Goal: Task Accomplishment & Management: Manage account settings

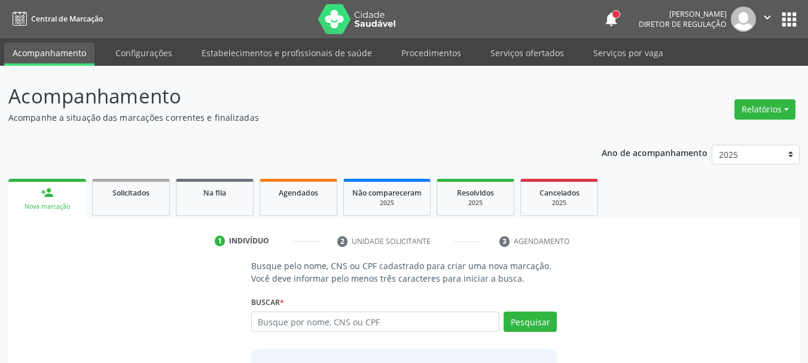
drag, startPoint x: 508, startPoint y: 62, endPoint x: 531, endPoint y: 26, distance: 43.3
click at [508, 62] on link "Serviços ofertados" at bounding box center [527, 52] width 90 height 21
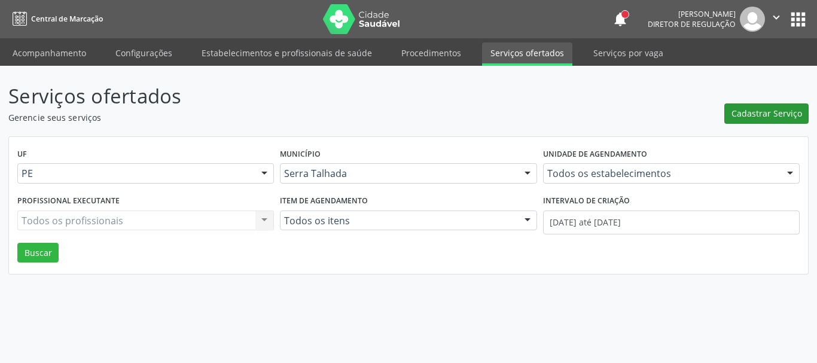
drag, startPoint x: 790, startPoint y: 100, endPoint x: 791, endPoint y: 114, distance: 14.4
click at [791, 99] on div "Cadastrar Serviço" at bounding box center [766, 102] width 84 height 42
click at [791, 114] on span "Cadastrar Serviço" at bounding box center [767, 113] width 71 height 13
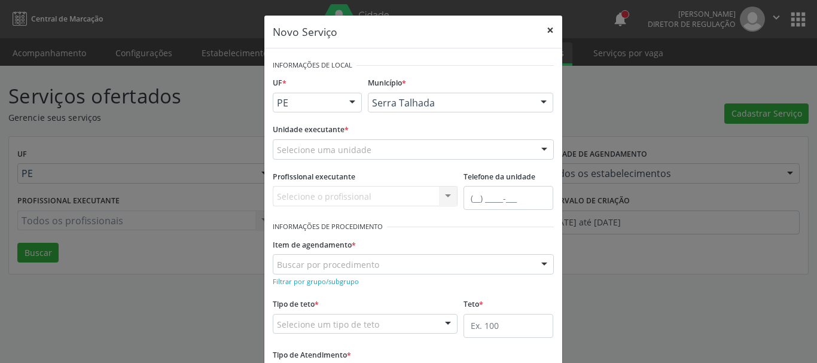
click at [547, 31] on button "×" at bounding box center [550, 30] width 24 height 29
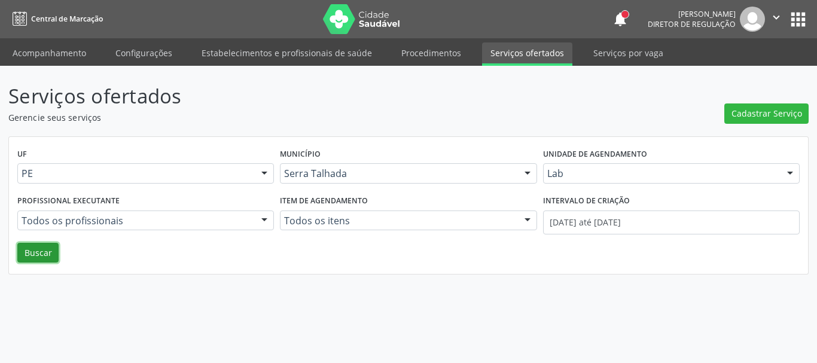
click at [33, 248] on button "Buscar" at bounding box center [37, 253] width 41 height 20
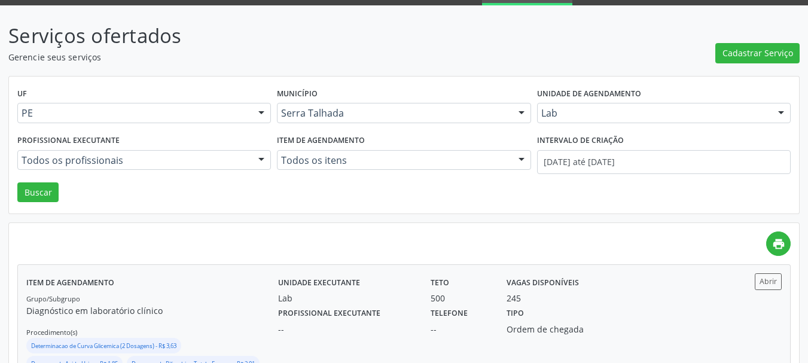
scroll to position [122, 0]
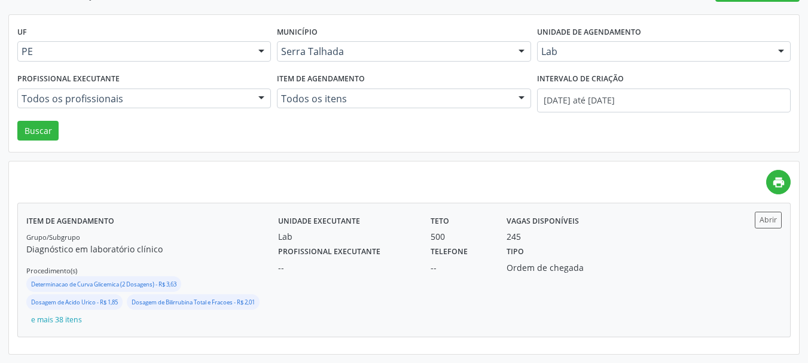
click at [396, 278] on div "Unidade executante Lab Teto 500 Vagas disponíveis 245 Profissional executante -…" at bounding box center [498, 270] width 441 height 116
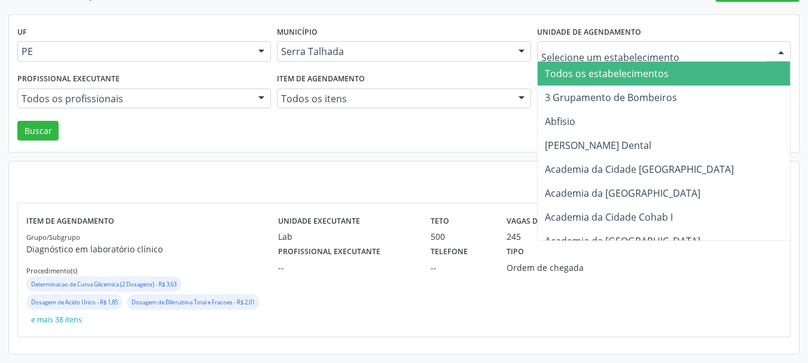
click at [586, 51] on input "text" at bounding box center [653, 57] width 225 height 24
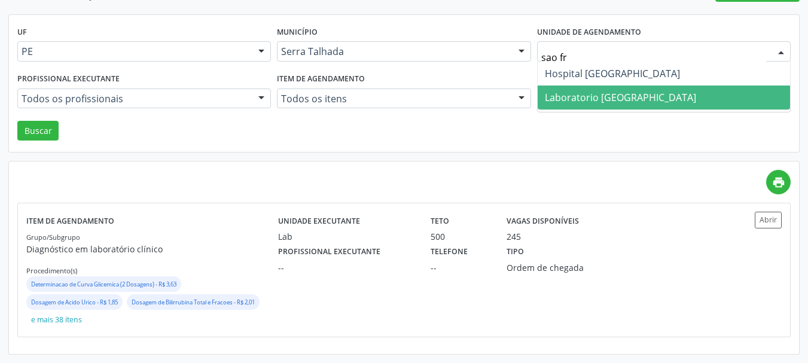
click at [605, 98] on span "Laboratorio [GEOGRAPHIC_DATA]" at bounding box center [620, 97] width 151 height 13
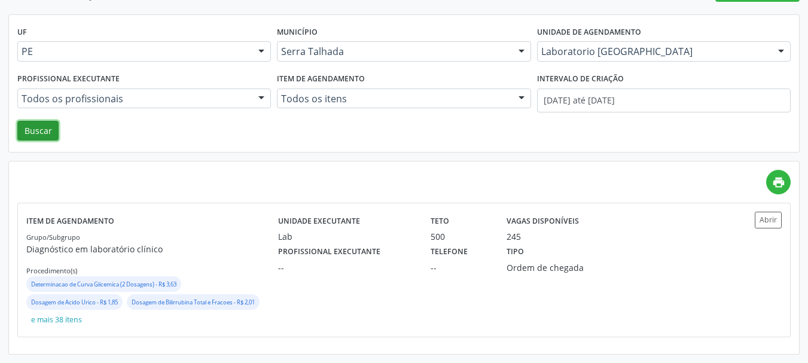
click at [28, 127] on button "Buscar" at bounding box center [37, 131] width 41 height 20
click at [598, 266] on div "Ordem de chegada" at bounding box center [555, 267] width 97 height 13
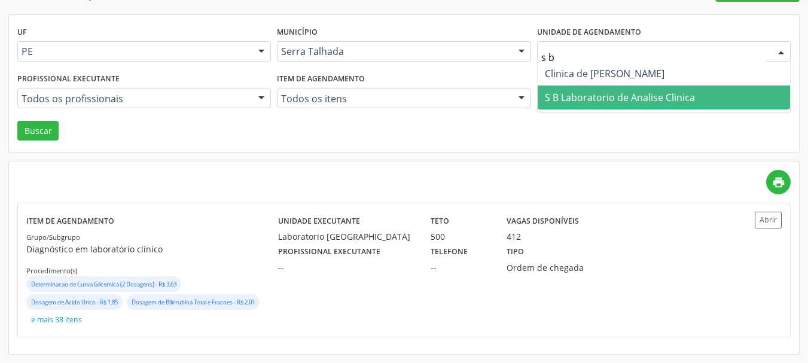
click at [575, 103] on span "S B Laboratorio de Analise Clinica" at bounding box center [620, 97] width 150 height 13
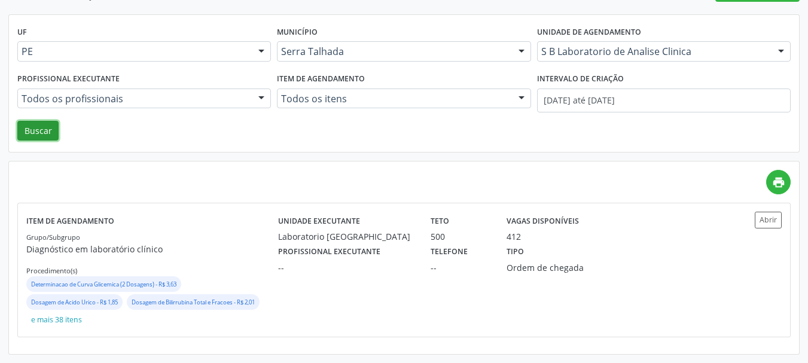
click at [44, 124] on button "Buscar" at bounding box center [37, 131] width 41 height 20
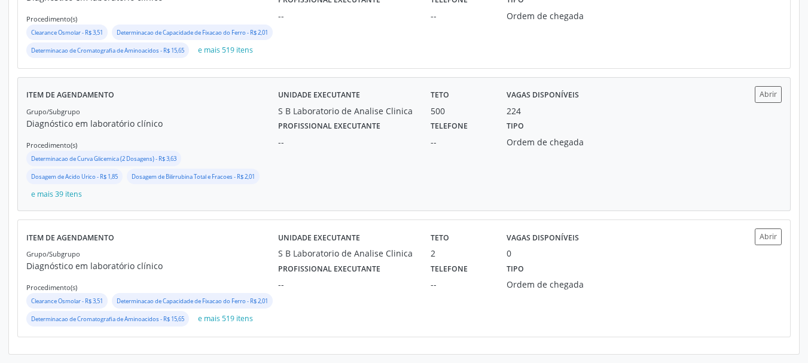
scroll to position [409, 0]
click at [502, 117] on div "Tipo Ordem de chegada" at bounding box center [555, 132] width 114 height 31
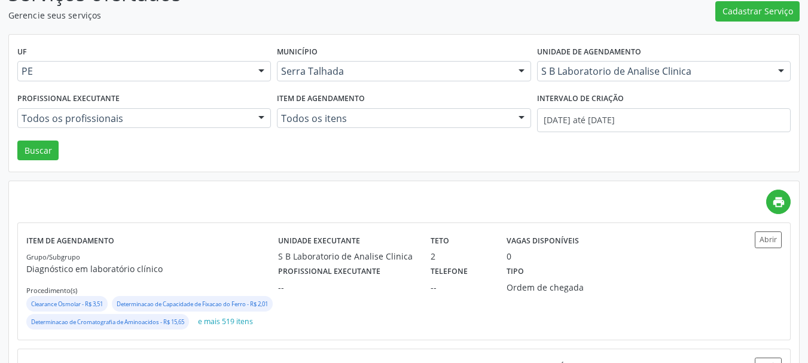
scroll to position [50, 0]
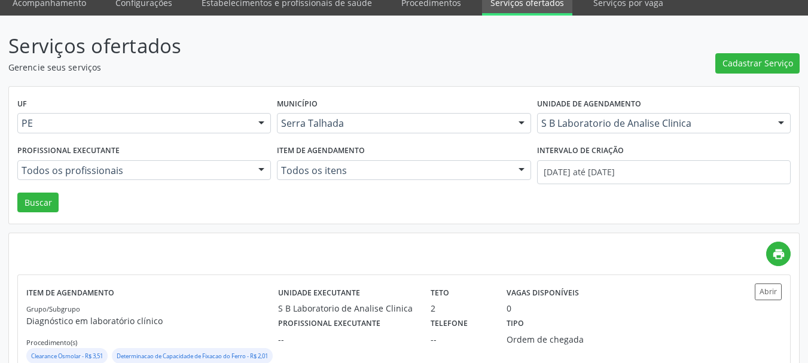
click at [622, 130] on div "S B Laboratorio de Analise Clinica" at bounding box center [664, 123] width 254 height 20
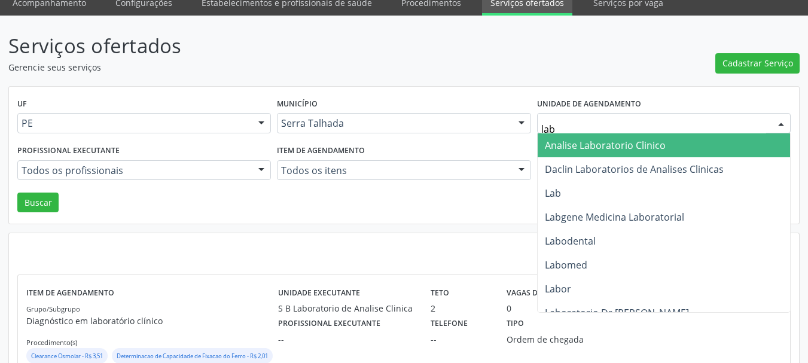
type input "labg"
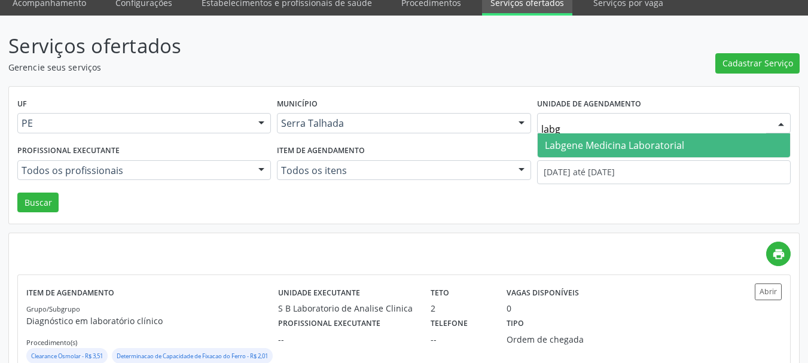
click at [583, 139] on span "Labgene Medicina Laboratorial" at bounding box center [614, 145] width 139 height 13
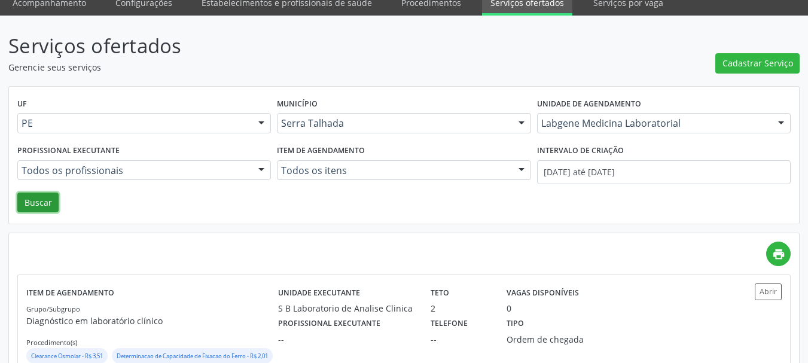
click at [36, 203] on button "Buscar" at bounding box center [37, 203] width 41 height 20
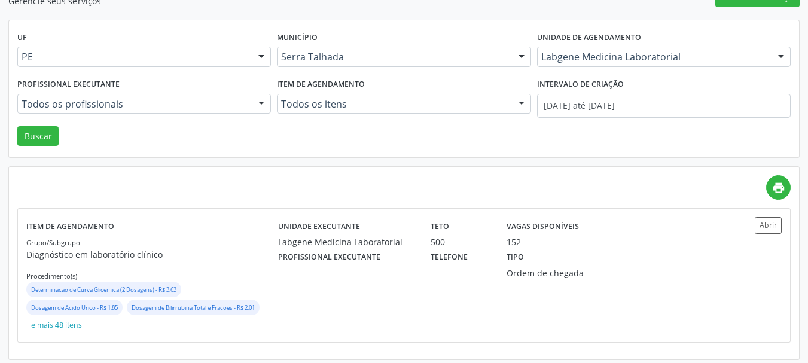
scroll to position [122, 0]
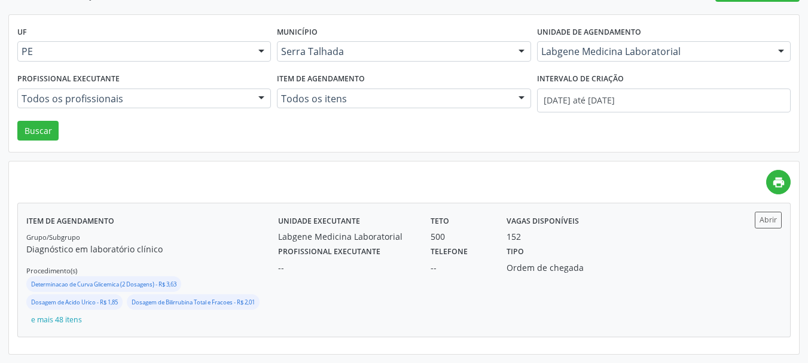
click at [666, 294] on div "Unidade executante Labgene Medicina Laboratorial Teto 500 Vagas disponíveis 152…" at bounding box center [498, 270] width 441 height 116
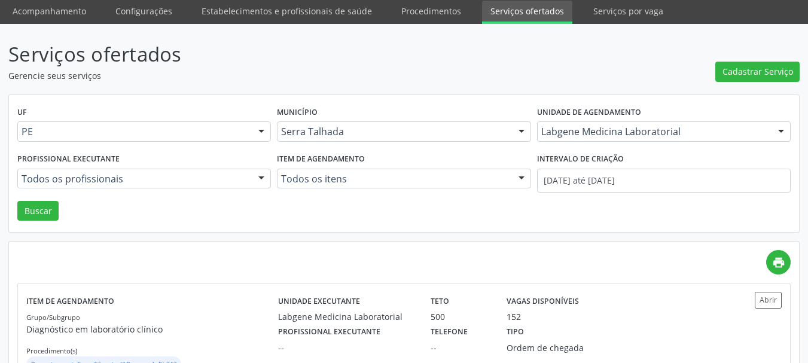
scroll to position [0, 0]
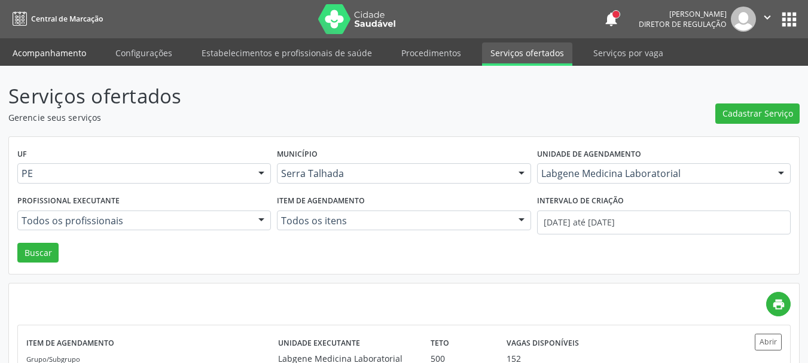
click at [65, 45] on link "Acompanhamento" at bounding box center [49, 52] width 90 height 21
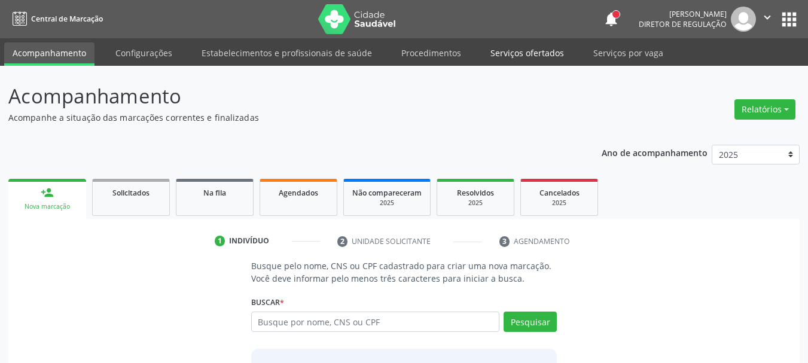
click at [504, 57] on link "Serviços ofertados" at bounding box center [527, 52] width 90 height 21
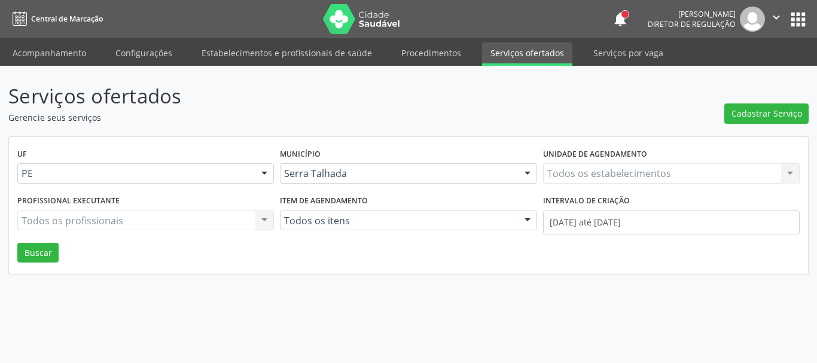
click at [557, 178] on div "Todos os estabelecimentos Todos os estabelecimentos Nenhum resultado encontrado…" at bounding box center [671, 173] width 257 height 20
click at [621, 162] on label "Unidade de agendamento" at bounding box center [595, 154] width 104 height 19
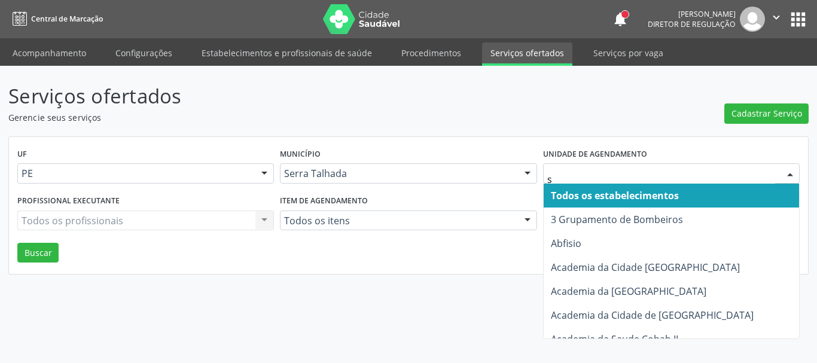
type input "s b"
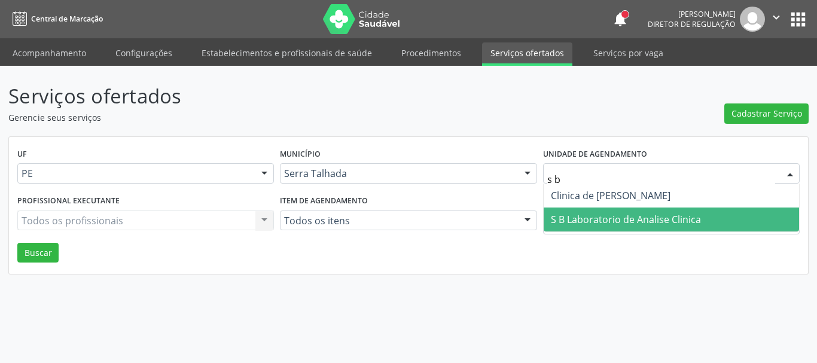
click at [626, 224] on span "S B Laboratorio de Analise Clinica" at bounding box center [626, 219] width 150 height 13
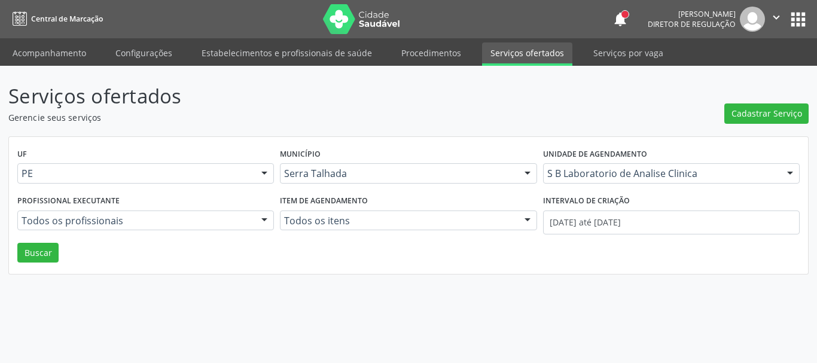
click at [27, 264] on div "UF PE PE Nenhum resultado encontrado para: " " Não há nenhuma opção para ser ex…" at bounding box center [408, 206] width 799 height 138
click at [28, 260] on button "Buscar" at bounding box center [37, 253] width 41 height 20
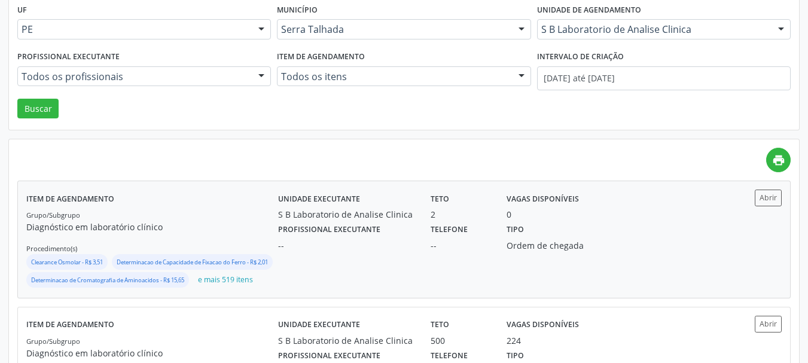
scroll to position [179, 0]
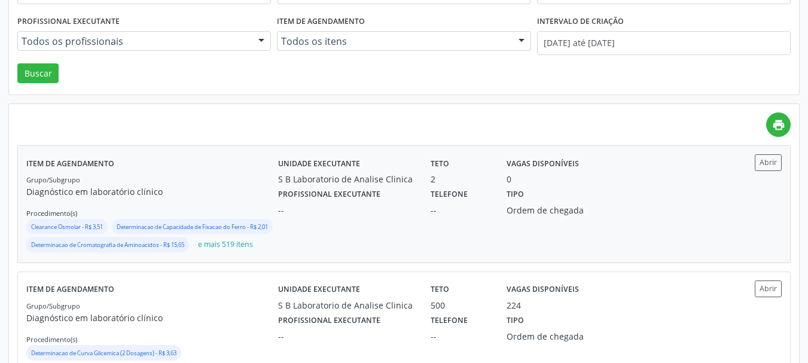
click at [456, 208] on div "--" at bounding box center [460, 210] width 59 height 13
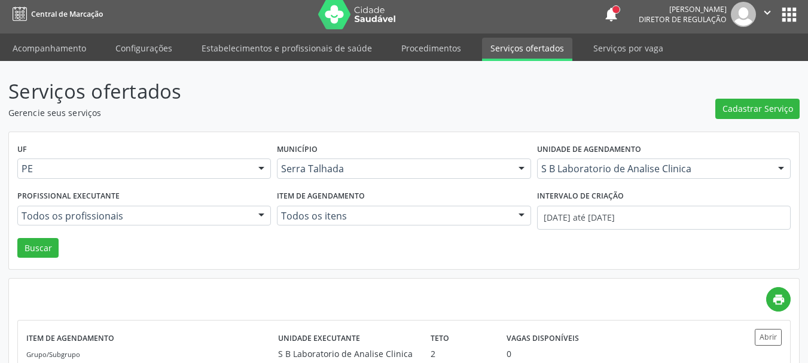
scroll to position [0, 0]
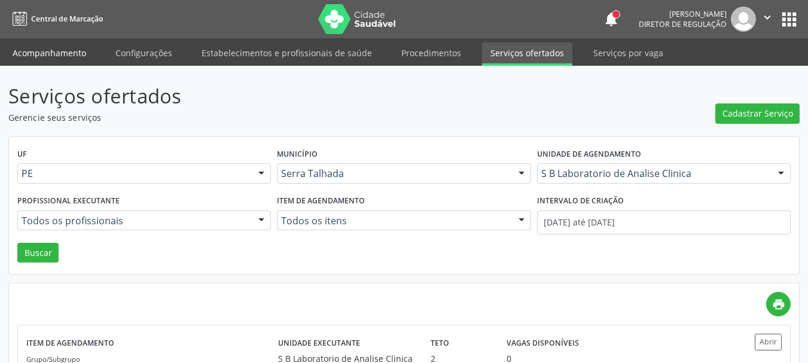
click at [68, 54] on link "Acompanhamento" at bounding box center [49, 52] width 90 height 21
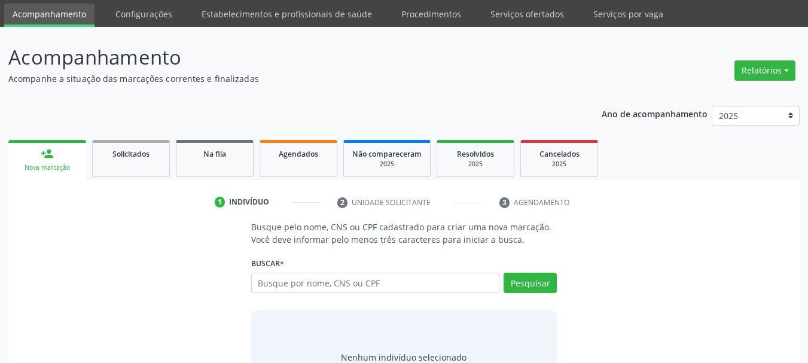
scroll to position [60, 0]
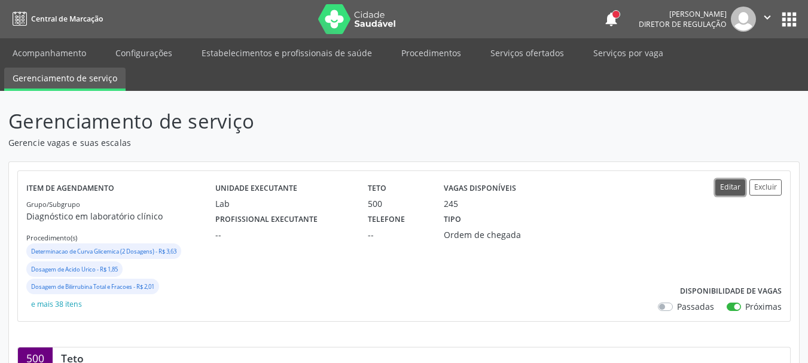
click at [719, 184] on button "Editar" at bounding box center [730, 187] width 30 height 16
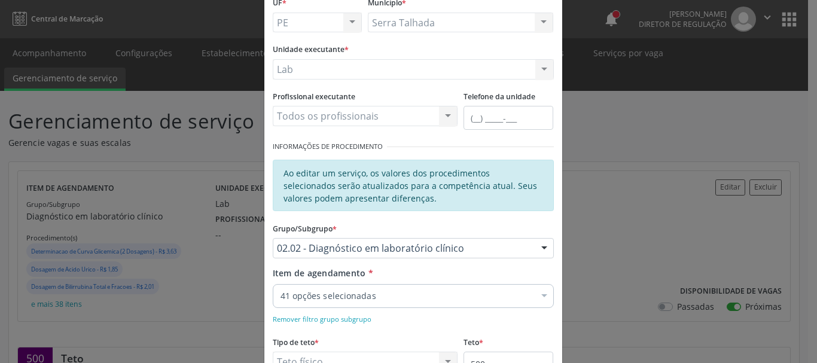
scroll to position [179, 0]
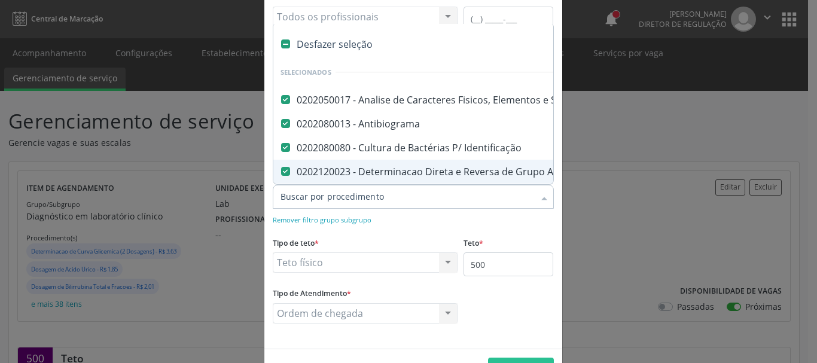
type input "c"
checkbox Hemoglobina "false"
checkbox Completo "false"
checkbox Anticitomegalovirus "false"
checkbox Antitoxoplasma "false"
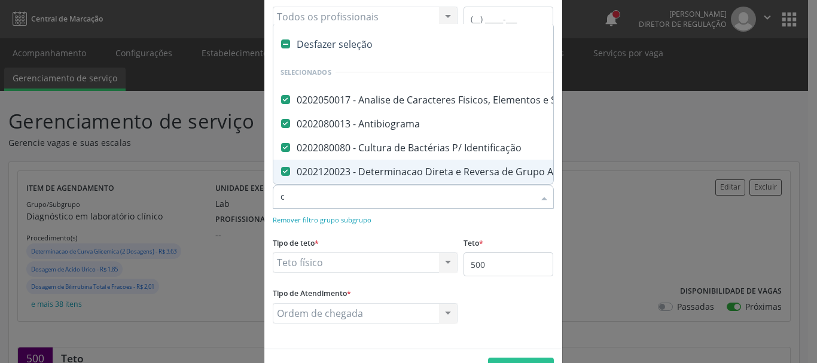
checkbox Rubeola "false"
checkbox Anticitomegalovirus "false"
checkbox Antitoxoplasma "false"
checkbox Rubeola "false"
checkbox Fraco\) "false"
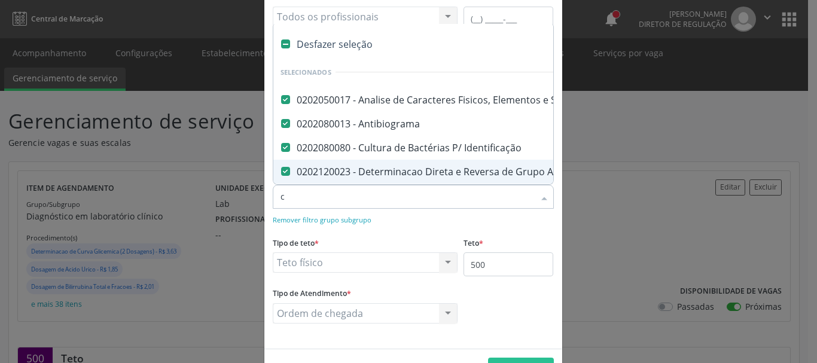
checkbox Parasitas "false"
checkbox \(Tia\) "false"
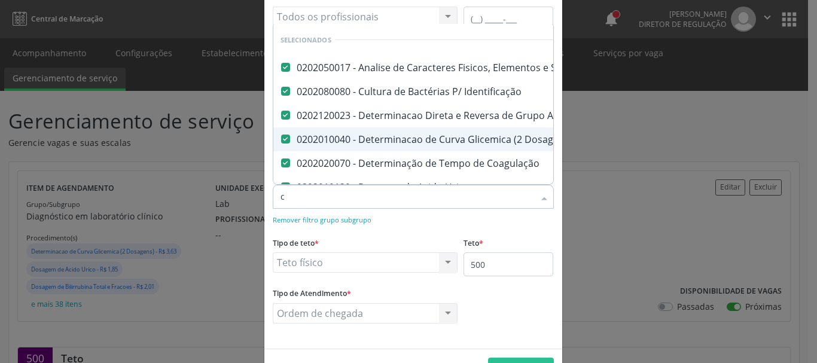
type input "co"
checkbox Antitoxoplasma "false"
checkbox Rubeola "false"
checkbox Anticitomegalovirus "false"
checkbox Antitoxoplasma "false"
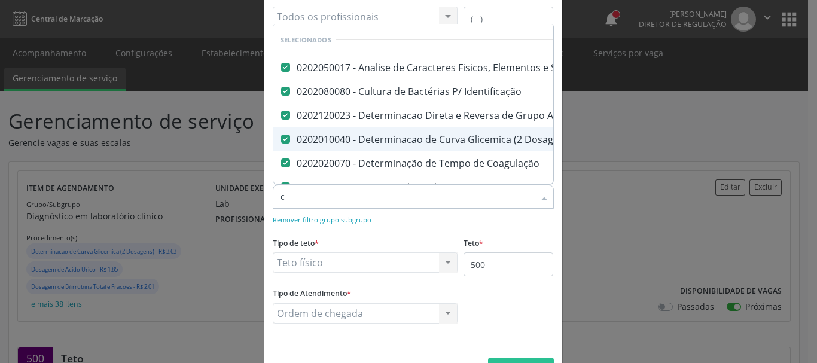
checkbox Rubeola "false"
checkbox Fraco\) "false"
checkbox Parasitas "false"
type input "col"
checkbox \(Psa\) "false"
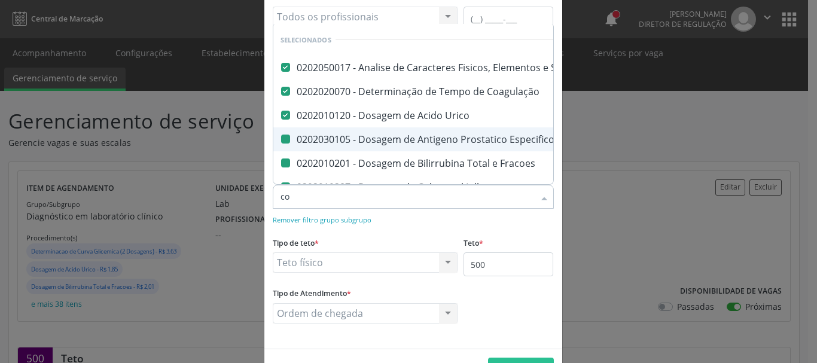
checkbox Fracoes "false"
checkbox Ldl "false"
checkbox Total "false"
checkbox Serico "false"
checkbox Glicose "false"
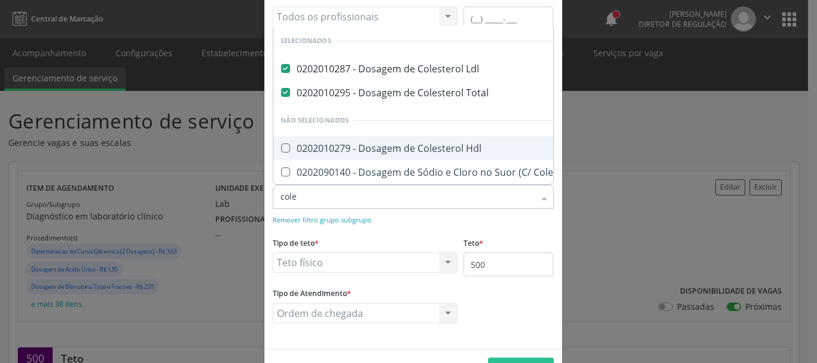
type input "coles"
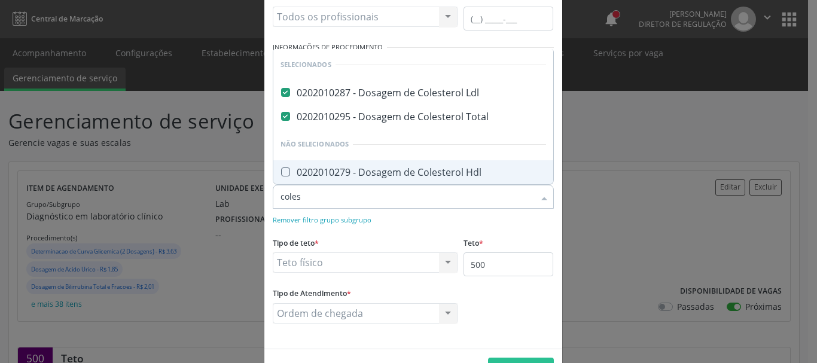
click at [313, 172] on div "0202010279 - Dosagem de Colesterol Hdl" at bounding box center [414, 172] width 266 height 10
checkbox Hdl "true"
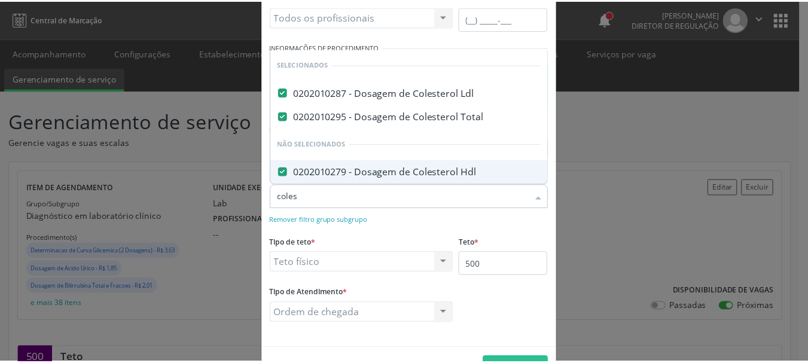
scroll to position [218, 0]
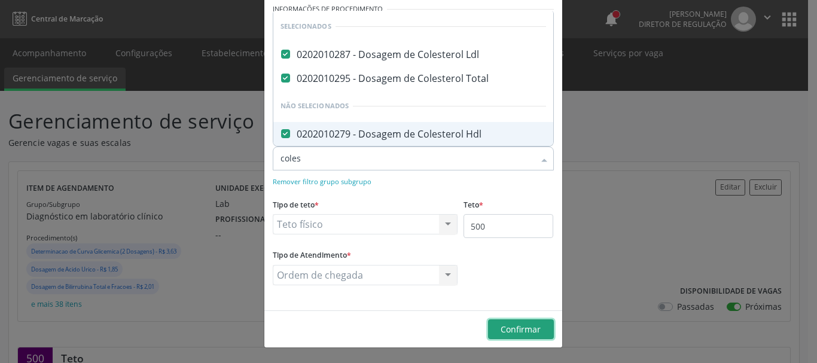
click at [520, 336] on button "Confirmar" at bounding box center [521, 329] width 66 height 20
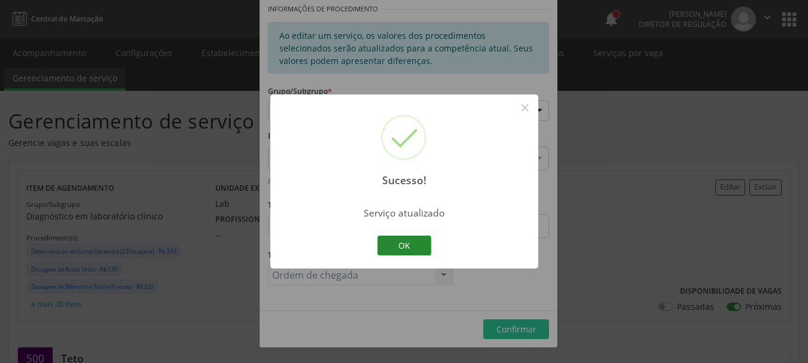
click at [410, 241] on button "OK" at bounding box center [404, 246] width 54 height 20
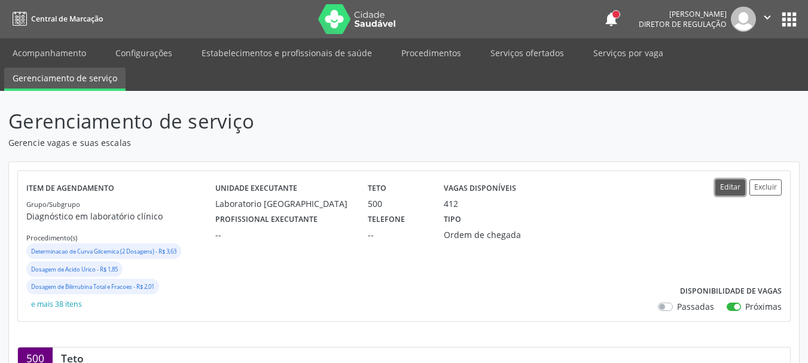
click at [730, 185] on button "Editar" at bounding box center [730, 187] width 30 height 16
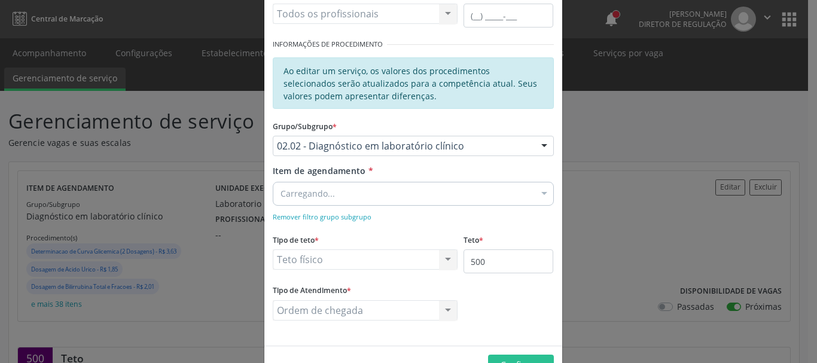
scroll to position [218, 0]
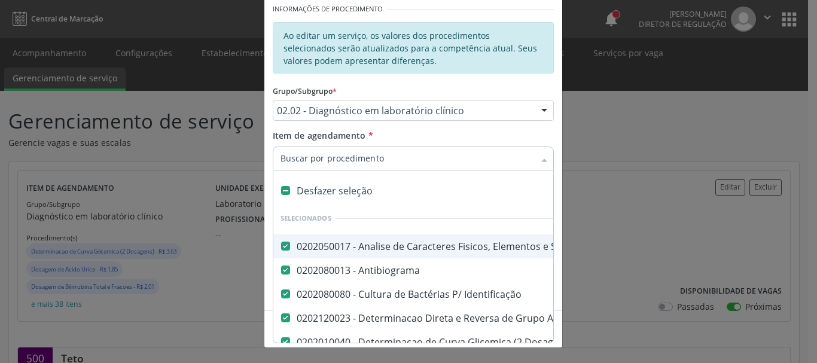
type input "c"
checkbox Completo "false"
checkbox Anticitomegalovirus "false"
checkbox Antitoxoplasma "false"
checkbox Rubeola "false"
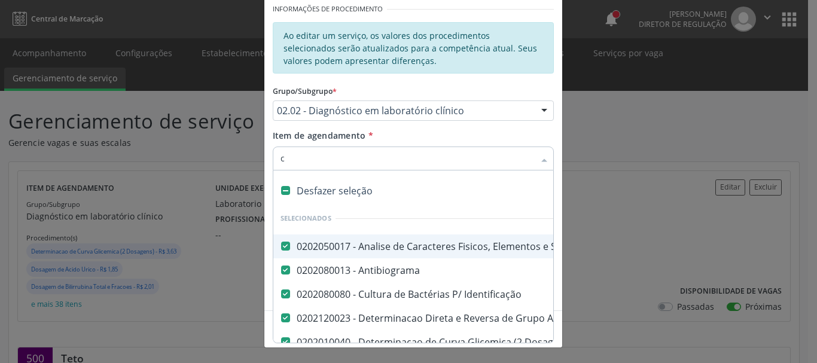
checkbox Anticitomegalovirus "false"
checkbox Antitoxoplasma "false"
checkbox Rubeola "false"
checkbox Fraco\) "false"
checkbox Parasitas "false"
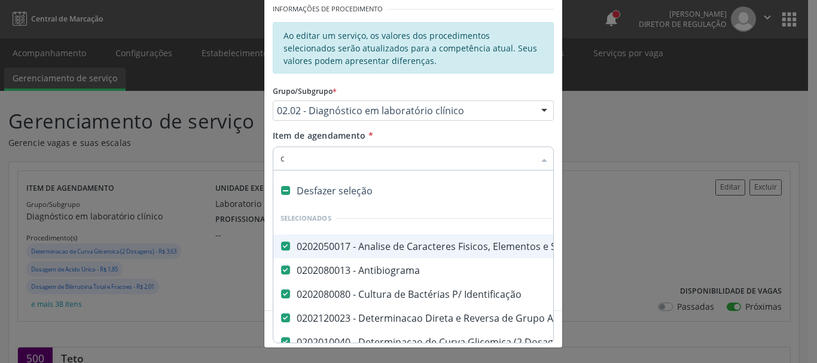
checkbox \(Tia\) "false"
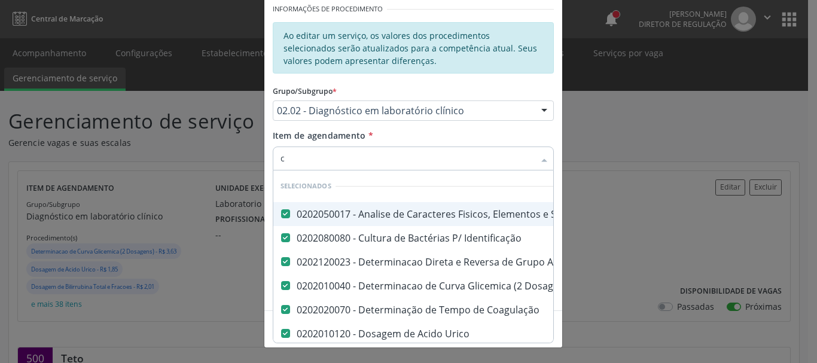
type input "co"
checkbox Antitoxoplasma "false"
checkbox Rubeola "false"
checkbox Anticitomegalovirus "false"
checkbox Antitoxoplasma "false"
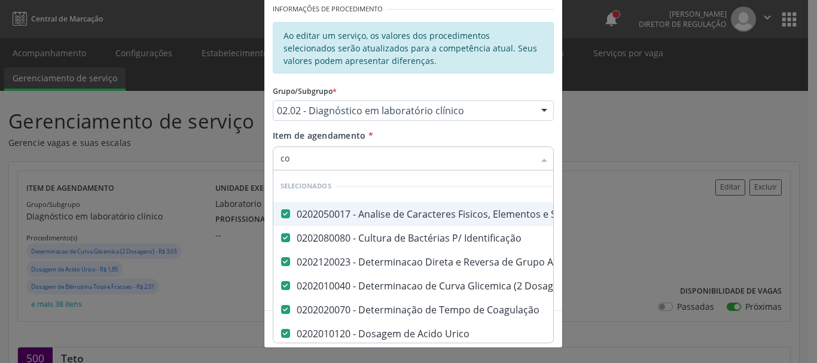
checkbox Rubeola "false"
checkbox Fraco\) "false"
checkbox Parasitas "false"
type input "col"
checkbox Fracoes "false"
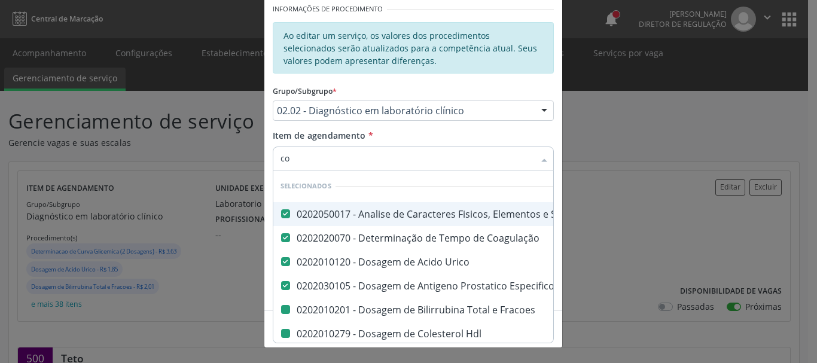
checkbox Hdl "false"
checkbox Ldl "false"
checkbox Total "false"
checkbox Serico "false"
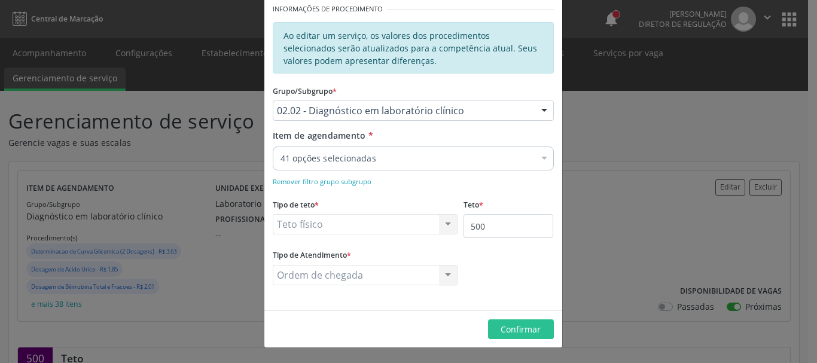
checkbox Dosagens\) "true"
checkbox Reumatoide "true"
checkbox Coagulação "true"
checkbox -Duke "true"
checkbox \(Tap\) "true"
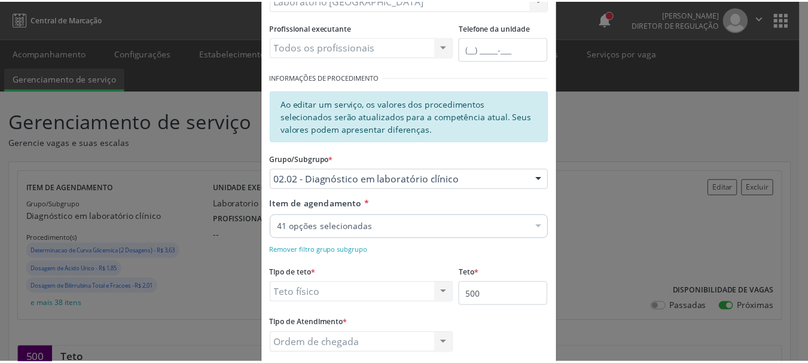
scroll to position [0, 0]
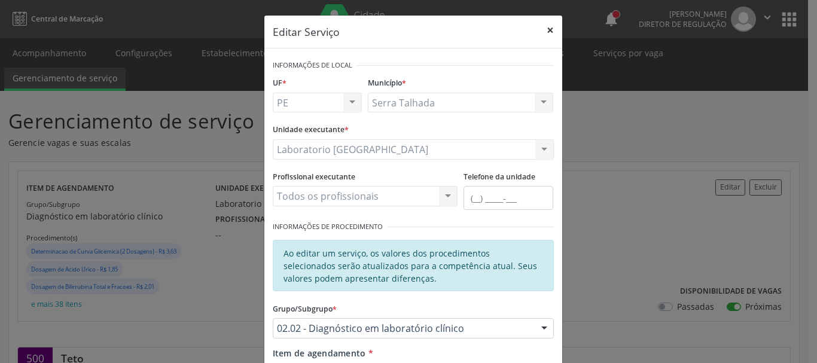
click at [554, 31] on button "×" at bounding box center [550, 30] width 24 height 29
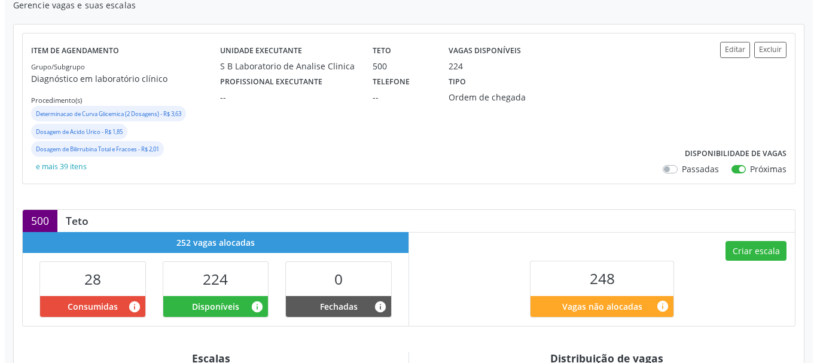
scroll to position [120, 0]
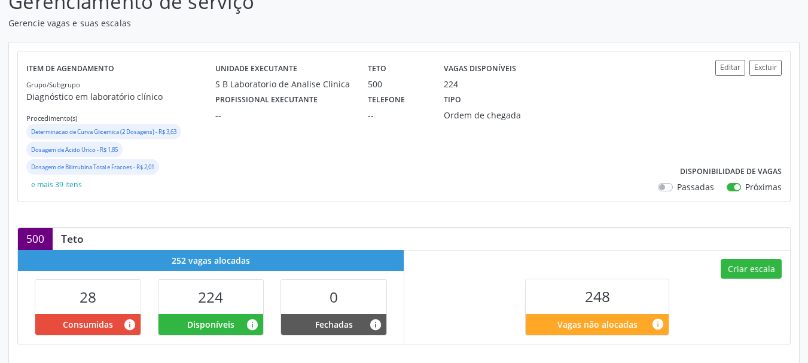
click at [723, 58] on div "Item de agendamento Grupo/Subgrupo Diagnóstico em laboratório clínico Procedime…" at bounding box center [404, 126] width 772 height 151
click at [724, 67] on button "Editar" at bounding box center [730, 68] width 30 height 16
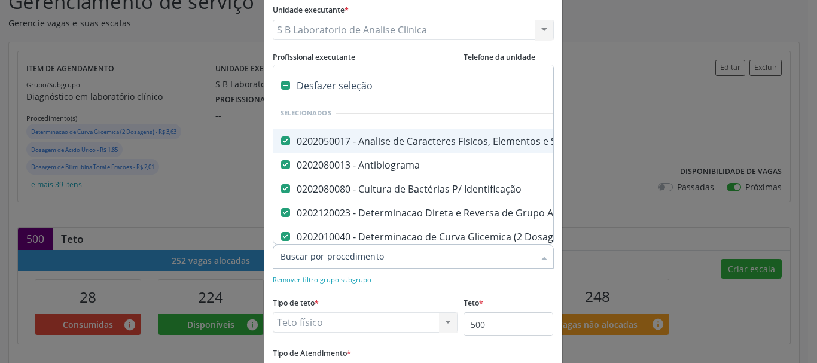
type input "c"
checkbox Hemoglobina "false"
checkbox Completo "false"
checkbox Anticitomegalovirus "false"
checkbox Antitoxoplasma "false"
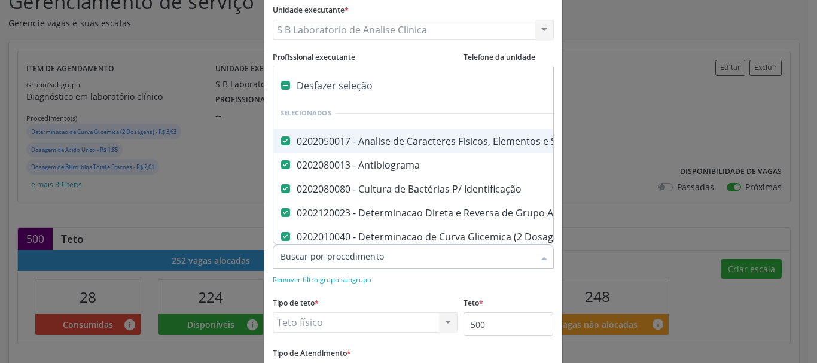
checkbox Rubeola "false"
checkbox Anticitomegalovirus "false"
checkbox Antitoxoplasma "false"
checkbox Rubeola "false"
checkbox Fraco\) "false"
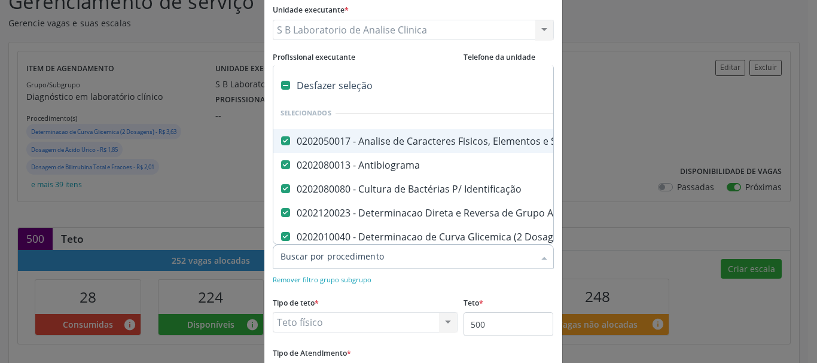
checkbox Parasitas "false"
checkbox \(Tia\) "false"
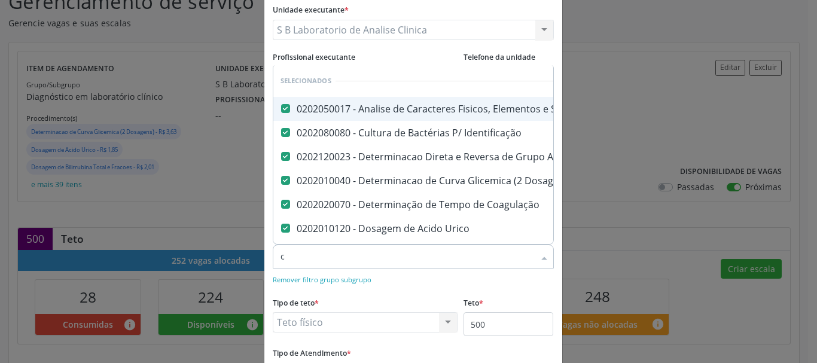
type input "co"
checkbox Antitoxoplasma "false"
checkbox Rubeola "false"
checkbox Anticitomegalovirus "false"
checkbox Antitoxoplasma "false"
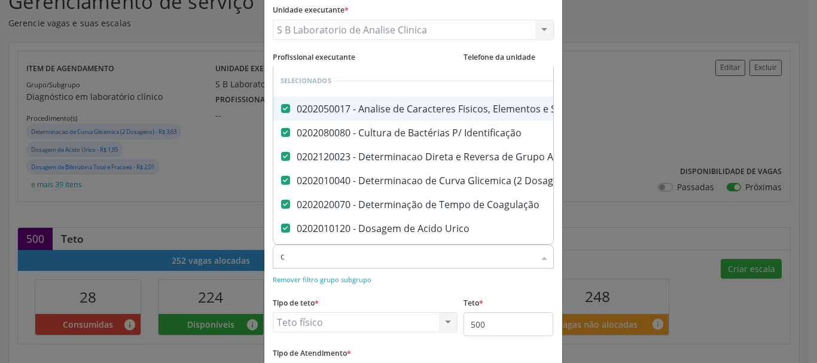
checkbox Rubeola "false"
checkbox Fraco\) "false"
checkbox Parasitas "false"
type input "col"
checkbox Coagulação "false"
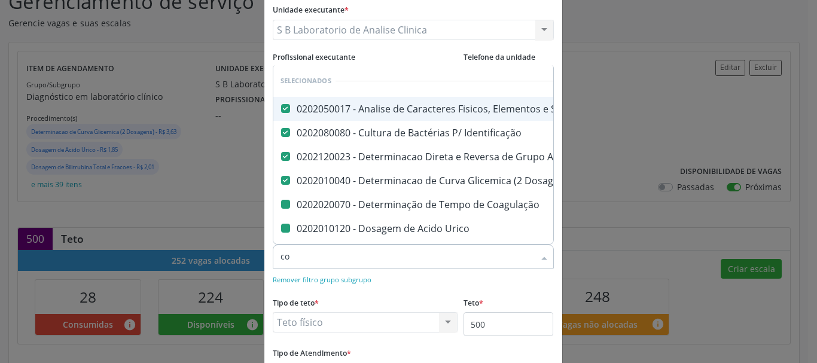
checkbox Urico "false"
checkbox \(Psa\) "false"
checkbox Fracoes "false"
checkbox Calcio "false"
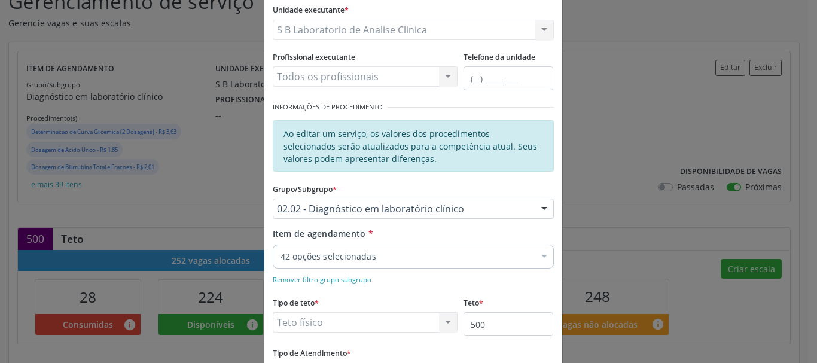
checkbox Dosagens\) "true"
checkbox Reumatoide "true"
checkbox Coagulação "true"
checkbox -Duke "true"
checkbox \(Tap\) "true"
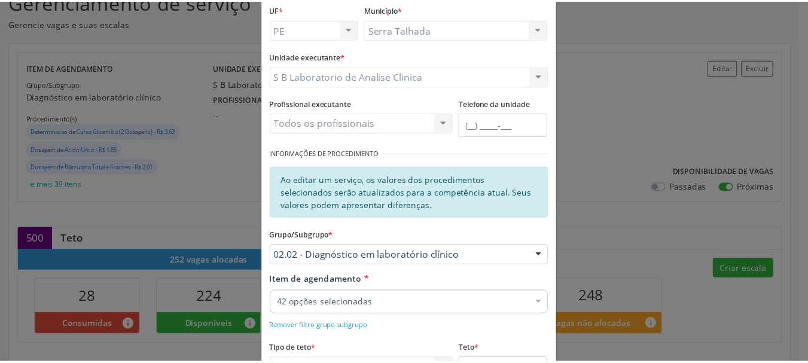
scroll to position [0, 0]
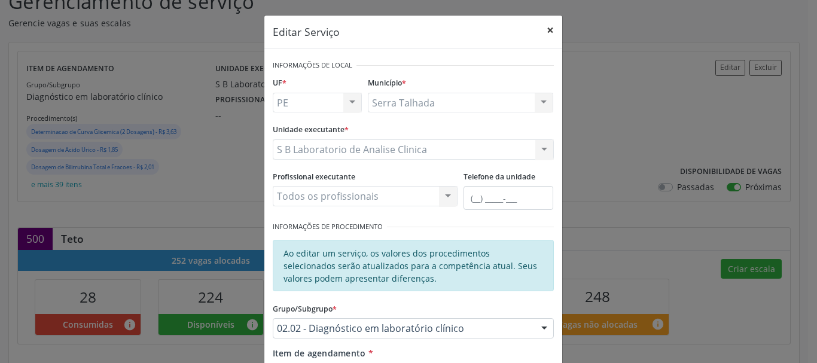
click at [549, 26] on button "×" at bounding box center [550, 30] width 24 height 29
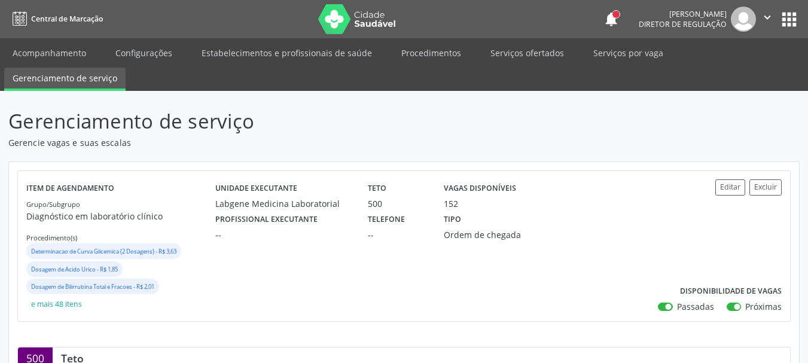
click at [677, 310] on label "Passadas" at bounding box center [695, 306] width 37 height 13
click at [666, 310] on input "Passadas" at bounding box center [662, 305] width 8 height 11
checkbox input "false"
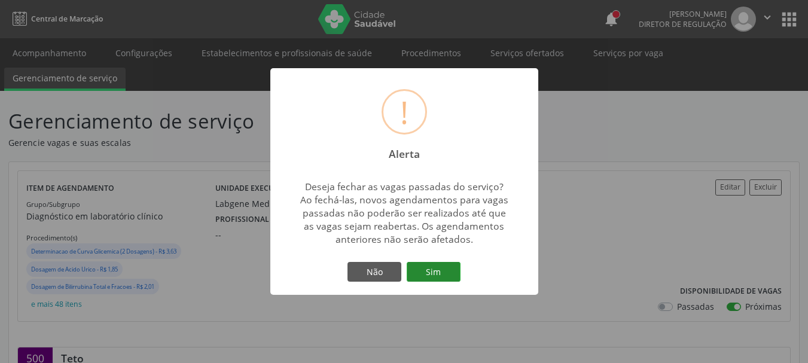
click at [419, 270] on button "Sim" at bounding box center [434, 272] width 54 height 20
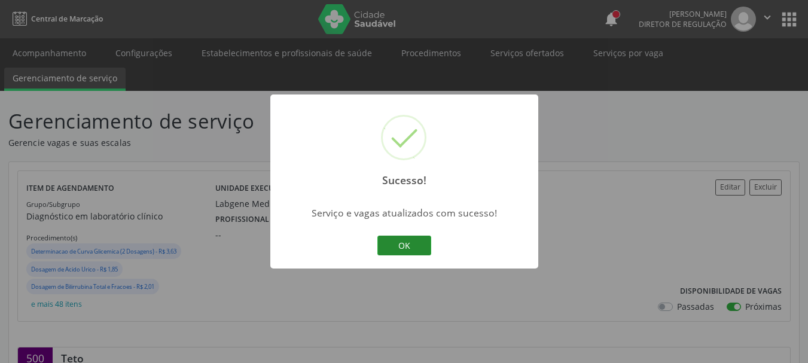
click at [406, 243] on button "OK" at bounding box center [404, 246] width 54 height 20
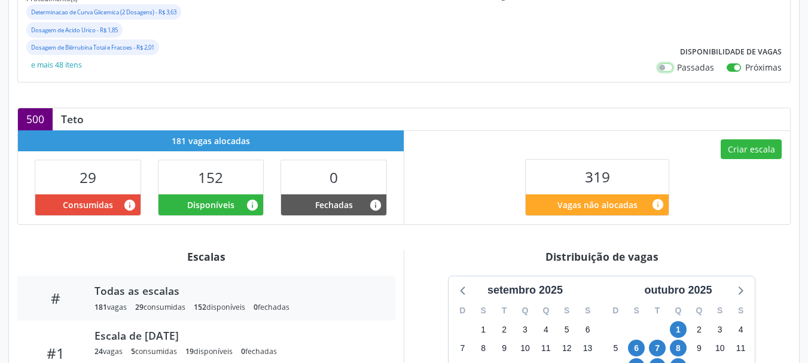
scroll to position [299, 0]
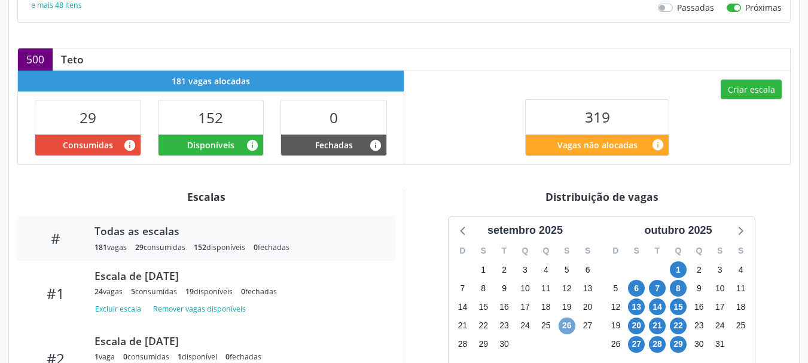
click at [566, 328] on span "26" at bounding box center [567, 326] width 17 height 17
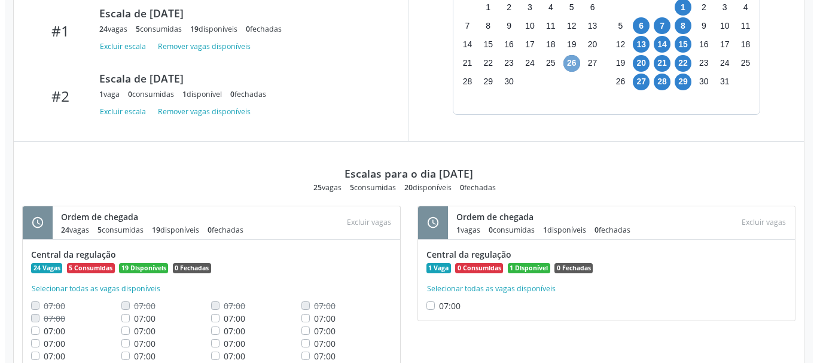
scroll to position [598, 0]
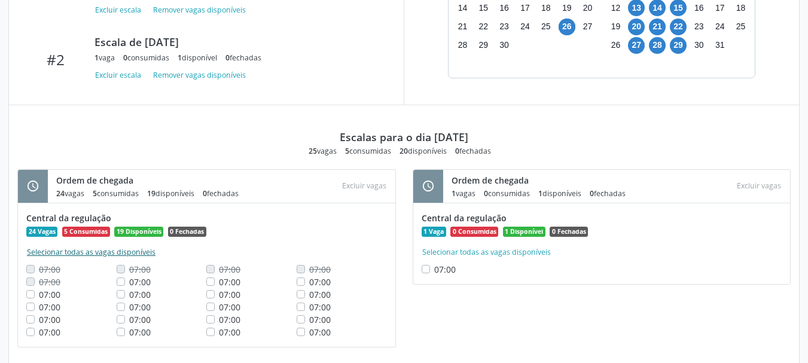
click at [83, 258] on button "Selecionar todas as vagas disponíveis" at bounding box center [91, 252] width 130 height 12
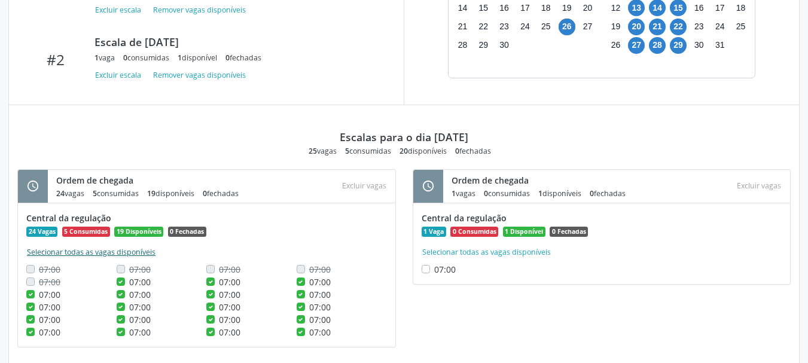
checkbox input "true"
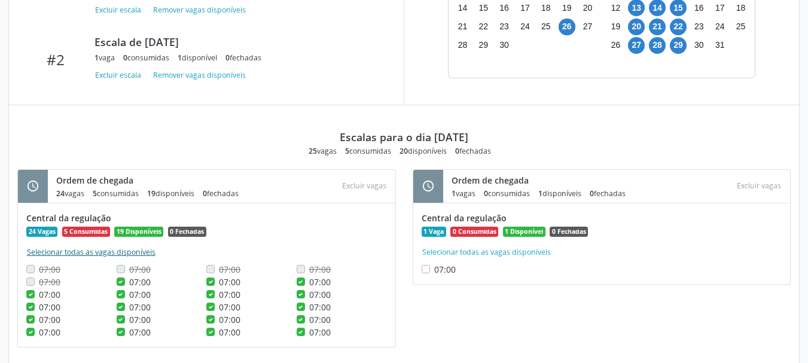
checkbox input "true"
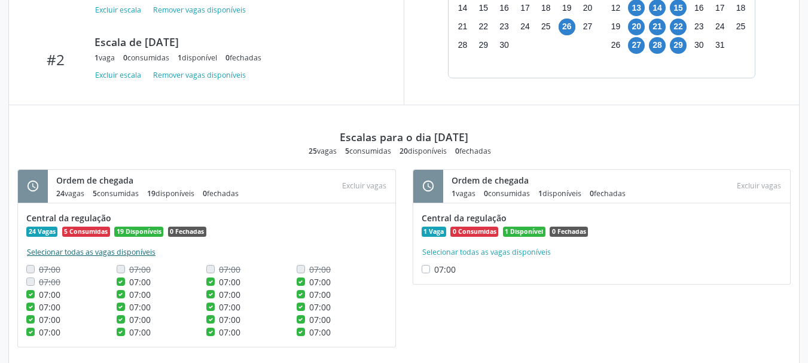
checkbox input "true"
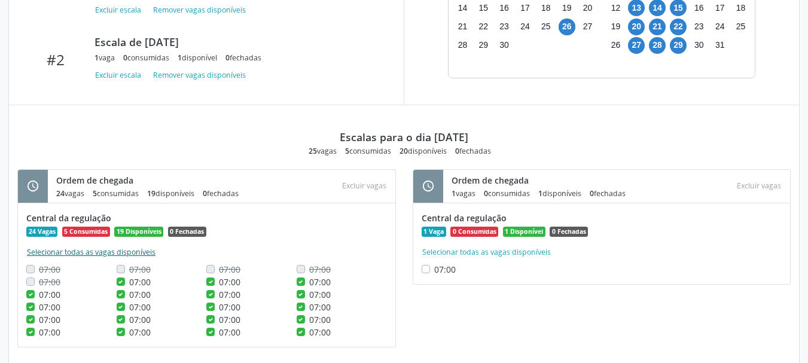
checkbox input "true"
click at [523, 256] on button "Selecionar todas as vagas disponíveis" at bounding box center [487, 252] width 130 height 12
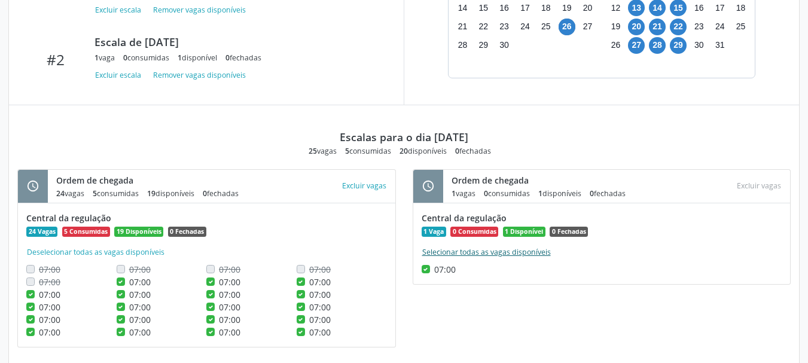
checkbox input "true"
click at [376, 188] on button "Excluir vagas" at bounding box center [364, 186] width 54 height 16
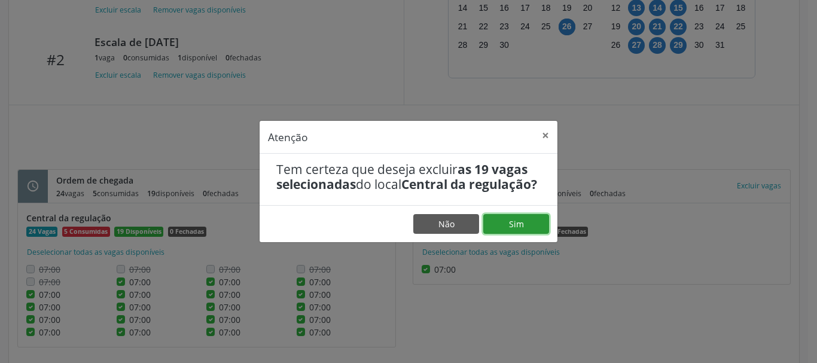
click at [505, 230] on button "Sim" at bounding box center [516, 224] width 66 height 20
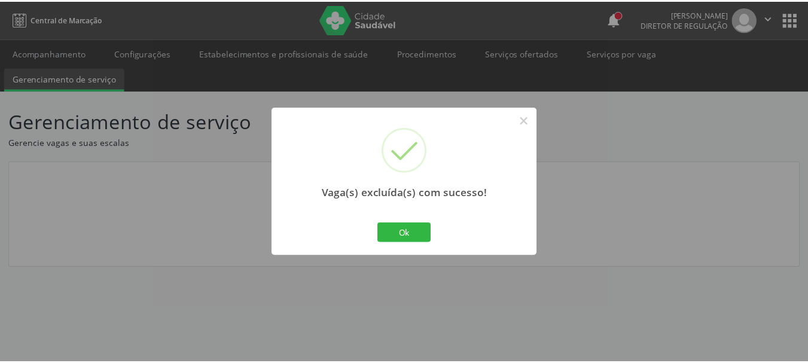
scroll to position [0, 0]
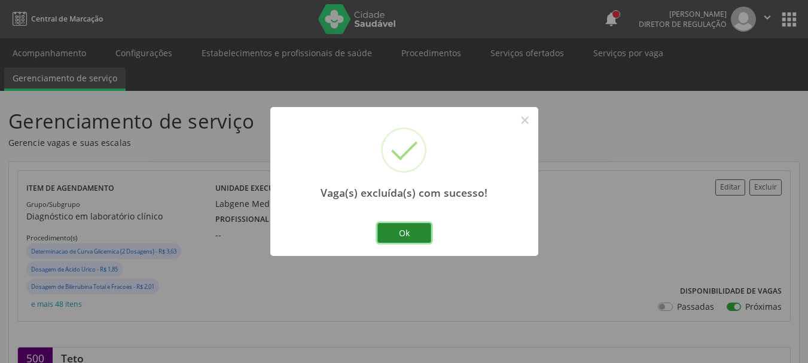
click at [401, 232] on button "Ok" at bounding box center [404, 233] width 54 height 20
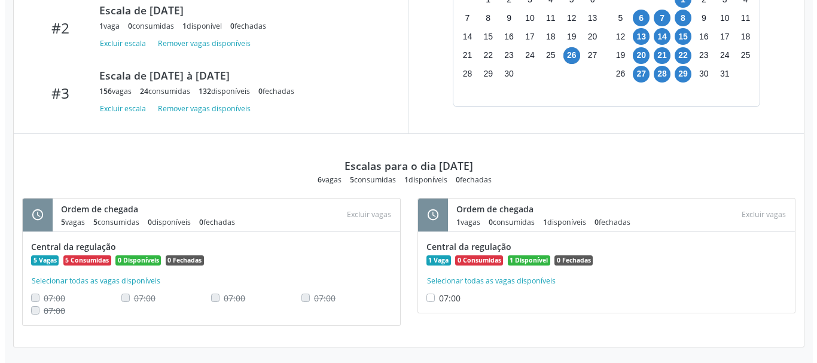
scroll to position [571, 0]
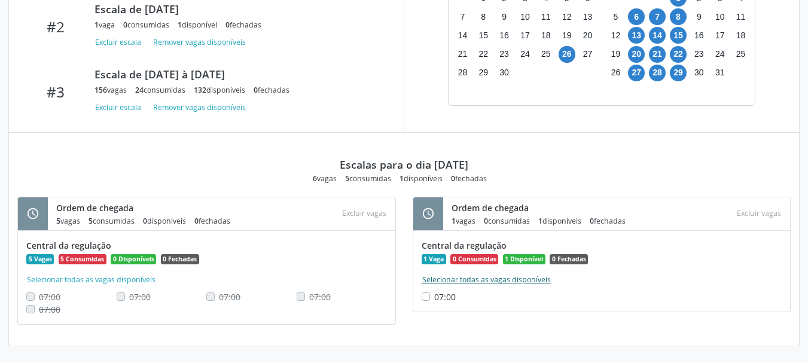
click at [493, 282] on button "Selecionar todas as vagas disponíveis" at bounding box center [487, 280] width 130 height 12
checkbox input "true"
click at [771, 220] on button "Excluir vagas" at bounding box center [759, 214] width 54 height 16
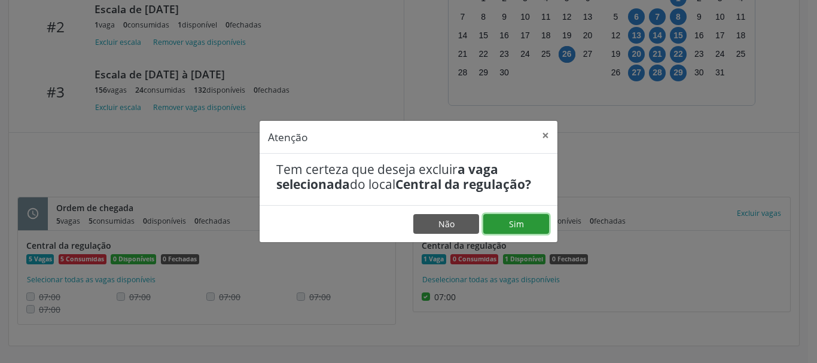
click at [534, 226] on button "Sim" at bounding box center [516, 224] width 66 height 20
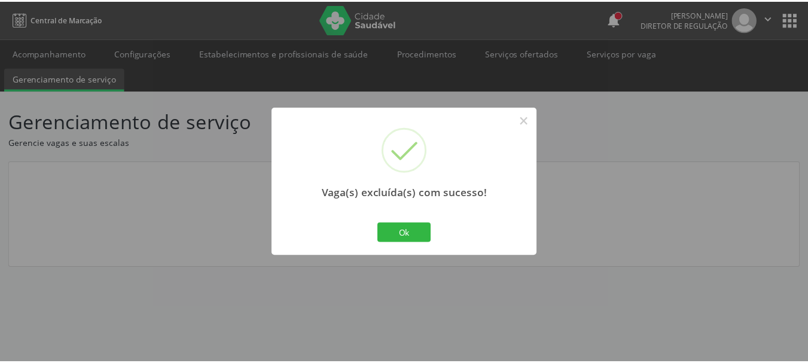
scroll to position [0, 0]
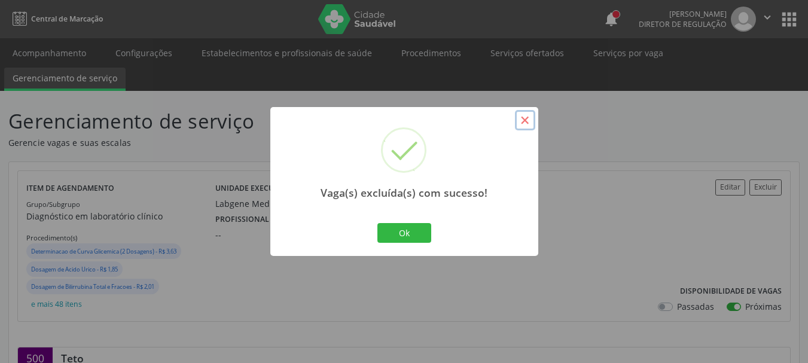
click at [523, 113] on button "×" at bounding box center [525, 120] width 20 height 20
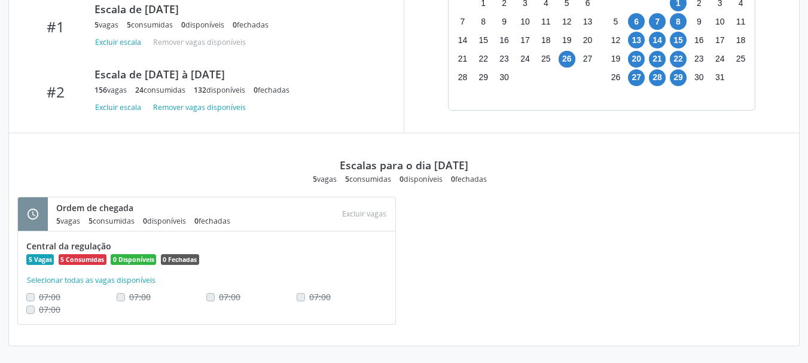
scroll to position [506, 0]
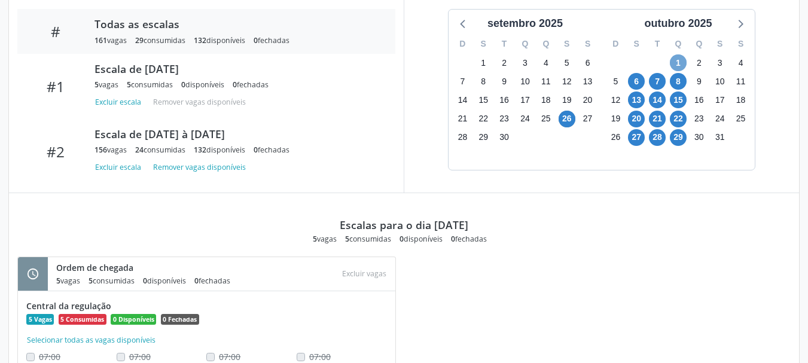
click at [681, 64] on span "1" at bounding box center [678, 62] width 17 height 17
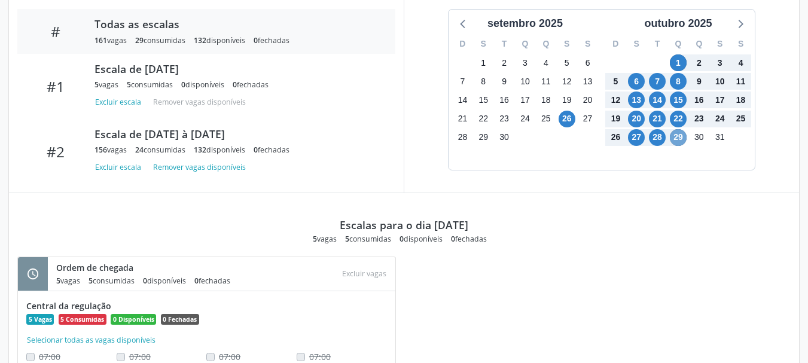
click at [684, 136] on span "29" at bounding box center [678, 137] width 17 height 17
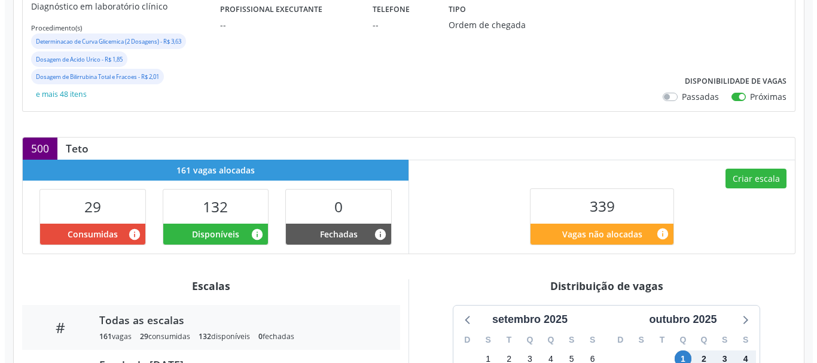
scroll to position [207, 0]
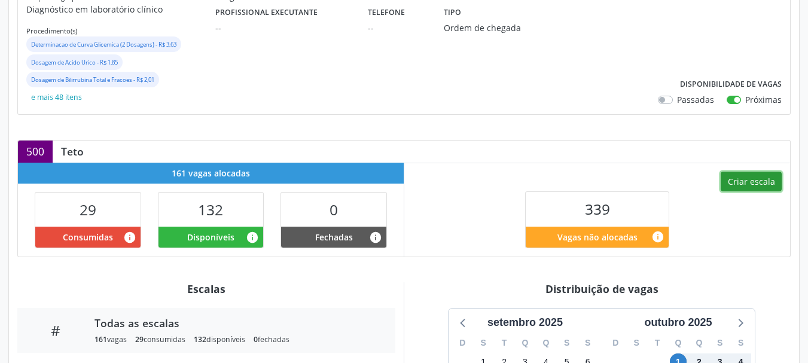
click at [736, 188] on button "Criar escala" at bounding box center [751, 182] width 61 height 20
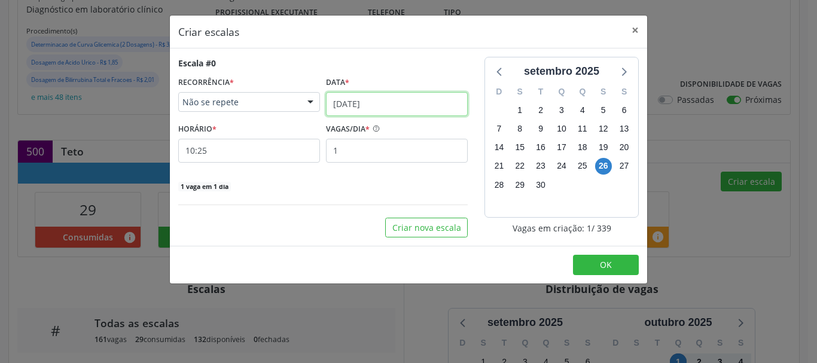
click at [382, 98] on input "[DATE]" at bounding box center [397, 104] width 142 height 24
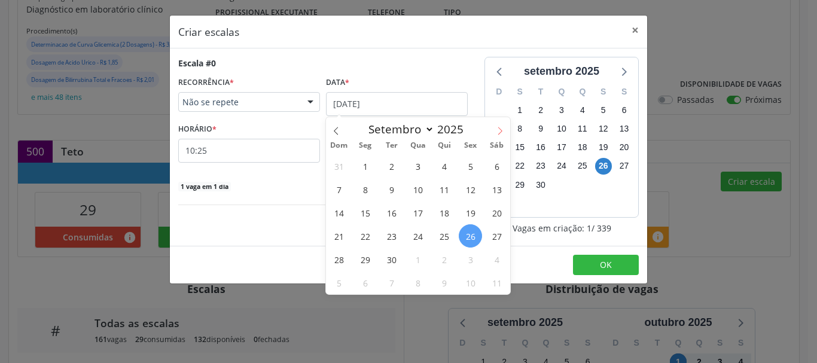
click at [499, 129] on icon at bounding box center [500, 131] width 4 height 8
select select "9"
click at [443, 168] on span "2" at bounding box center [443, 165] width 23 height 23
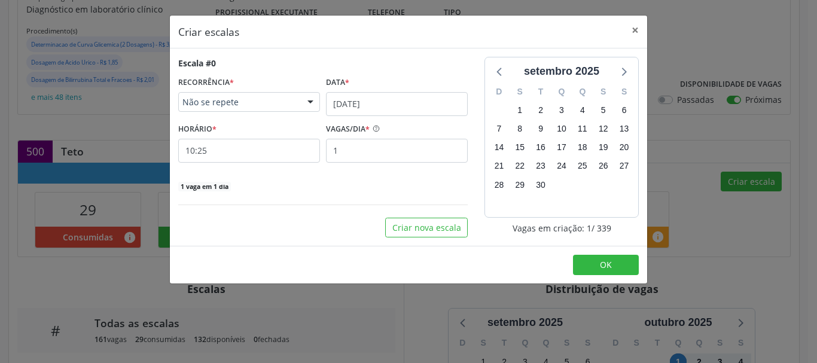
click at [257, 95] on div "Não se repete" at bounding box center [249, 102] width 142 height 20
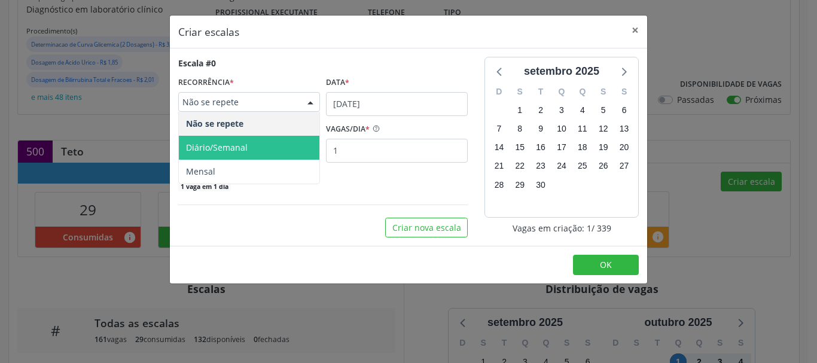
click at [248, 142] on span "Diário/Semanal" at bounding box center [249, 148] width 141 height 24
select select "9"
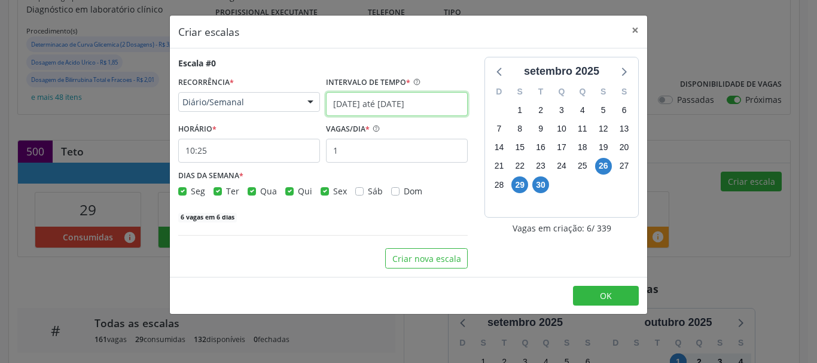
click at [409, 106] on input "[DATE] até [DATE]" at bounding box center [397, 104] width 142 height 24
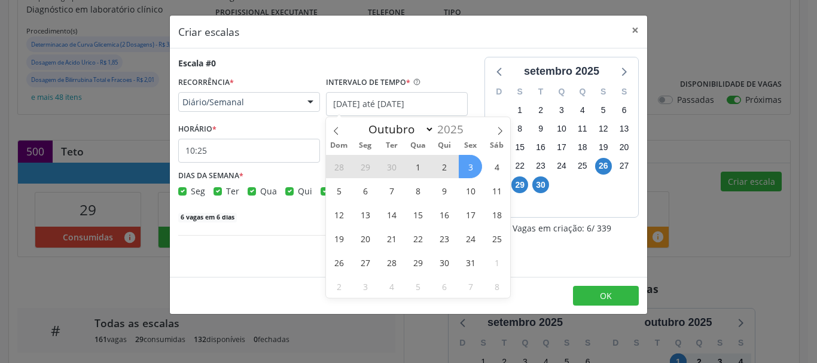
click at [446, 168] on span "2" at bounding box center [443, 166] width 23 height 23
type input "[DATE]"
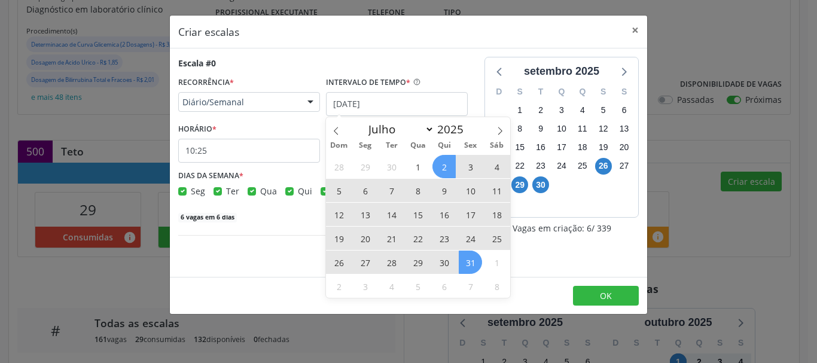
click at [474, 267] on span "31" at bounding box center [470, 262] width 23 height 23
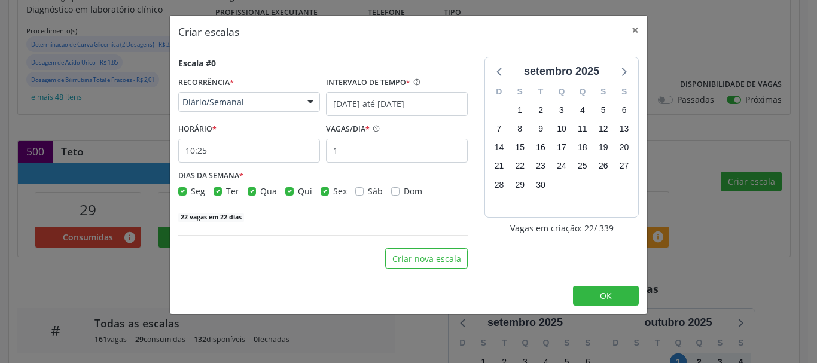
click at [298, 192] on label "Qui" at bounding box center [305, 191] width 14 height 13
click at [291, 192] on input "Qui" at bounding box center [289, 190] width 8 height 11
checkbox input "false"
click at [260, 194] on label "Qua" at bounding box center [268, 191] width 17 height 13
click at [250, 194] on input "Qua" at bounding box center [252, 190] width 8 height 11
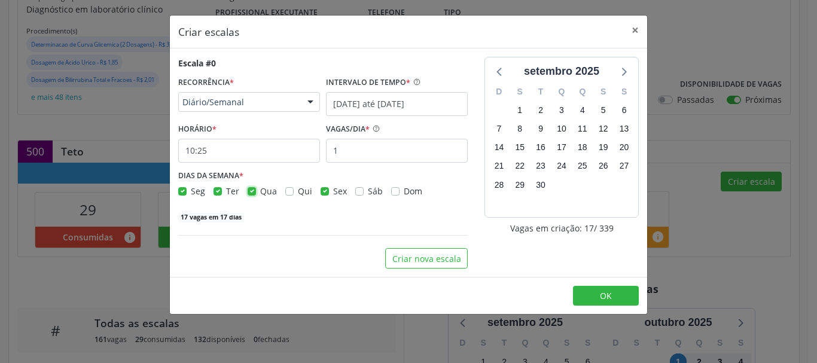
checkbox input "false"
click at [211, 189] on div "Seg Ter Qua Qui Sex Sáb Dom" at bounding box center [323, 191] width 290 height 13
click at [226, 191] on label "Ter" at bounding box center [232, 191] width 13 height 13
click at [214, 191] on input "Ter" at bounding box center [218, 190] width 8 height 11
checkbox input "false"
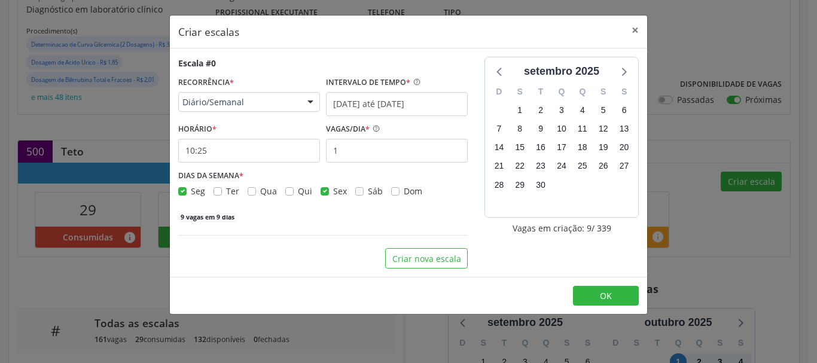
click at [178, 187] on div "DIAS DA SEMANA * Seg Ter Qua Qui Sex Sáb Dom" at bounding box center [322, 182] width 295 height 31
click at [198, 153] on input "10:25" at bounding box center [249, 151] width 142 height 24
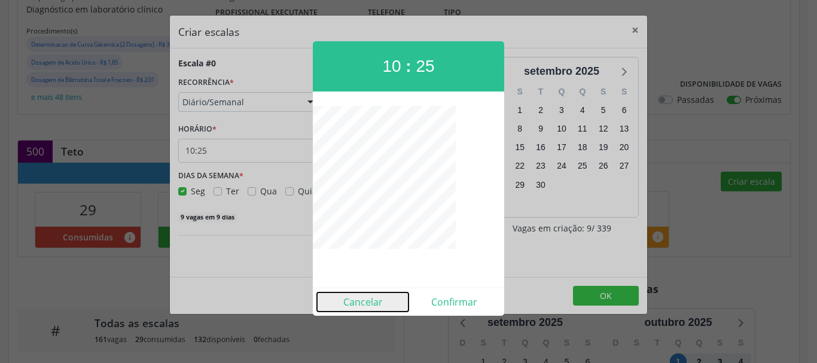
drag, startPoint x: 364, startPoint y: 310, endPoint x: 322, endPoint y: 294, distance: 45.1
click at [358, 310] on button "Cancelar" at bounding box center [363, 301] width 92 height 19
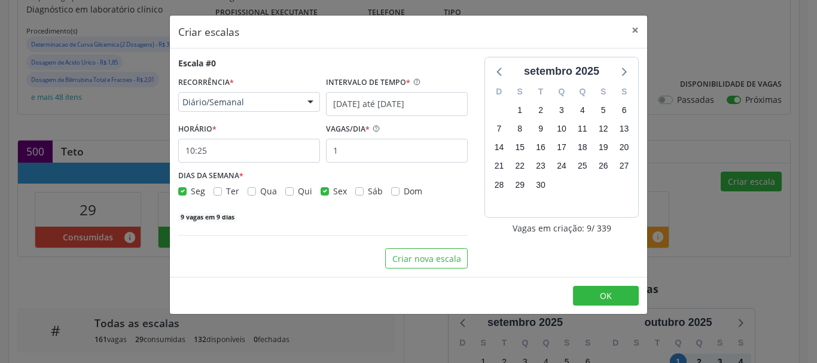
click at [191, 193] on label "Seg" at bounding box center [198, 191] width 14 height 13
click at [180, 193] on input "Seg" at bounding box center [182, 190] width 8 height 11
checkbox input "false"
click at [257, 143] on input "10:25" at bounding box center [249, 151] width 142 height 24
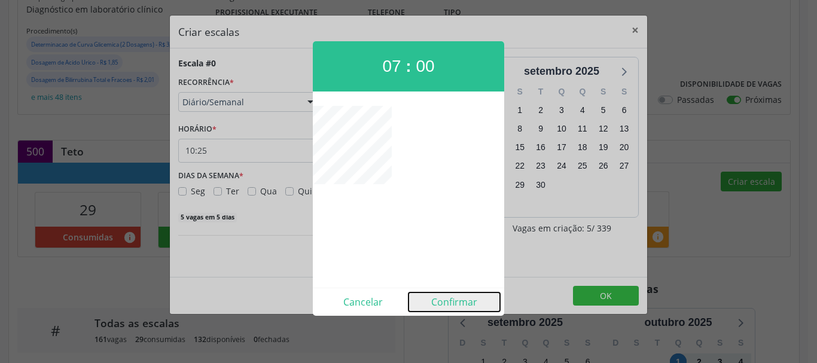
click at [461, 302] on button "Confirmar" at bounding box center [455, 301] width 92 height 19
type input "07:00"
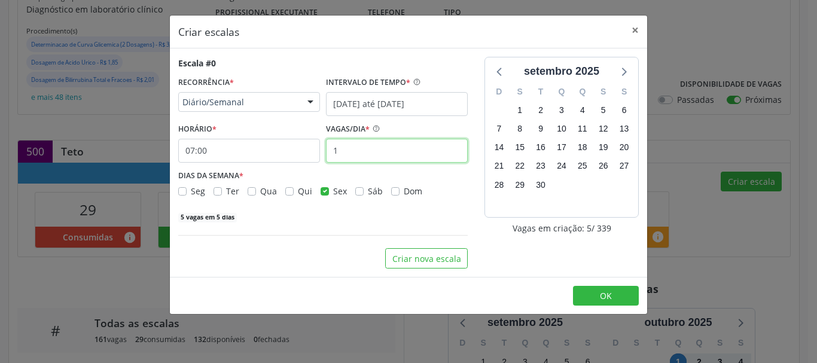
click at [373, 150] on input "1" at bounding box center [397, 151] width 142 height 24
type input "2"
type input "24"
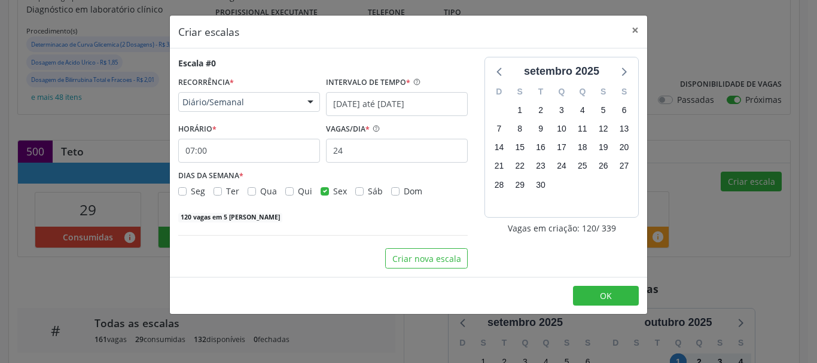
click at [294, 218] on div "120 vagas em 5 [PERSON_NAME]" at bounding box center [323, 216] width 290 height 13
click at [593, 296] on button "OK" at bounding box center [606, 296] width 66 height 20
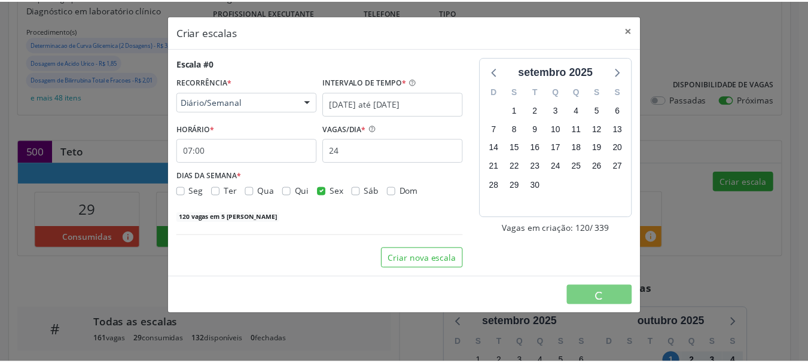
scroll to position [0, 0]
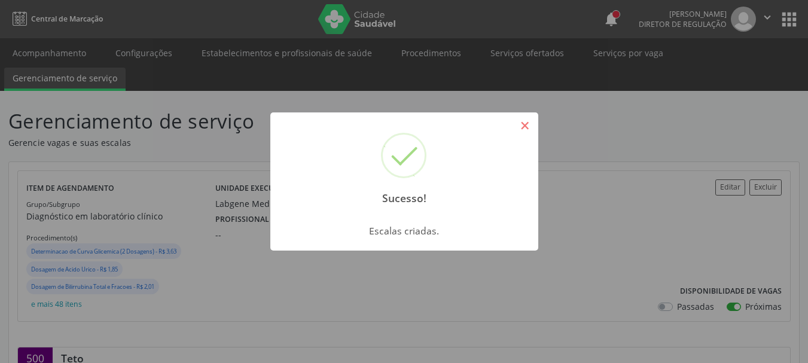
click at [522, 126] on button "×" at bounding box center [525, 125] width 20 height 20
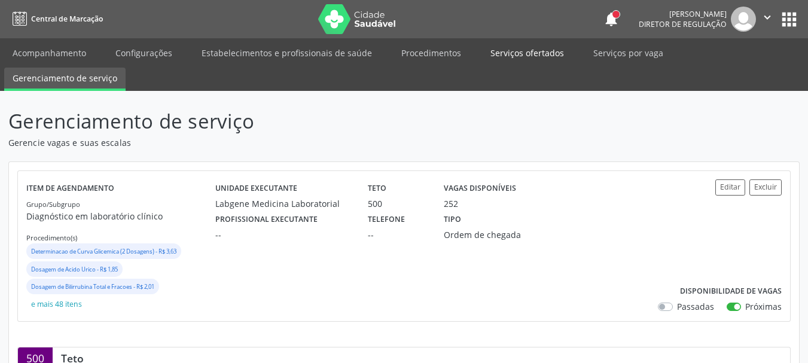
click at [510, 51] on link "Serviços ofertados" at bounding box center [527, 52] width 90 height 21
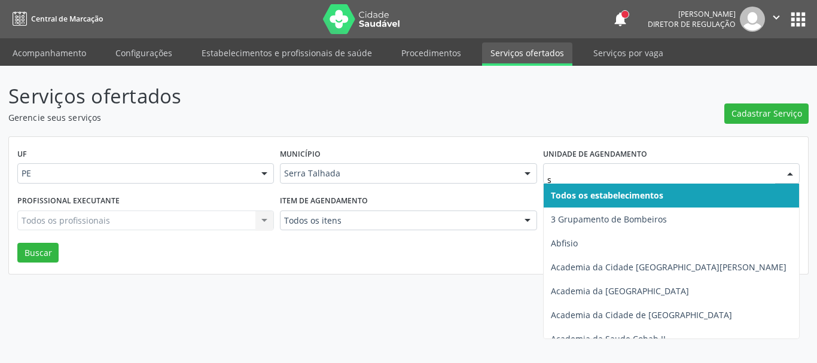
type input "s b"
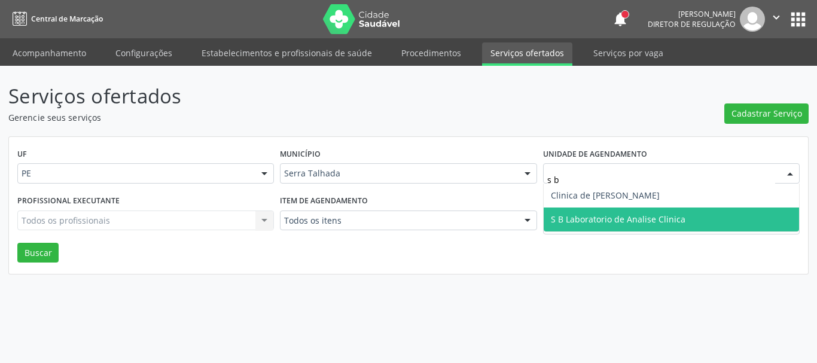
click at [650, 215] on span "S B Laboratorio de Analise Clinica" at bounding box center [618, 219] width 135 height 11
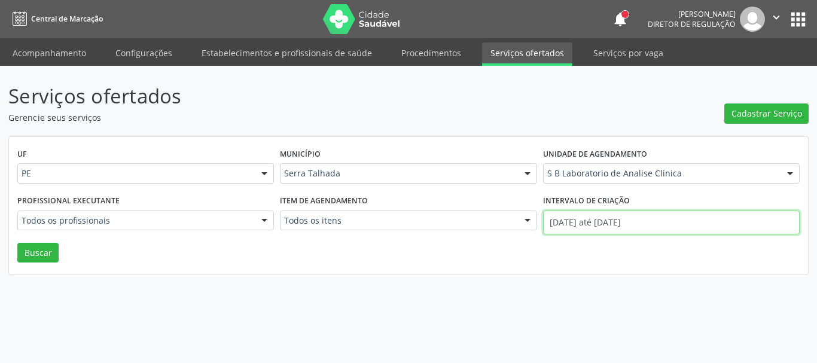
drag, startPoint x: 641, startPoint y: 233, endPoint x: 623, endPoint y: 263, distance: 34.4
click at [641, 239] on div "Intervalo de criação [DATE] até [DATE]" at bounding box center [671, 217] width 263 height 51
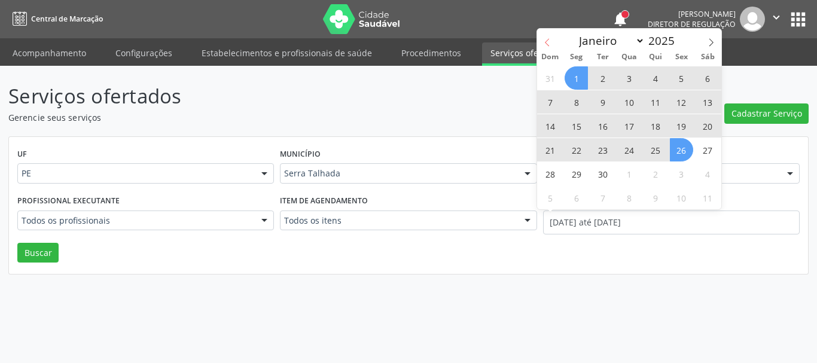
click at [546, 44] on icon at bounding box center [547, 42] width 8 height 8
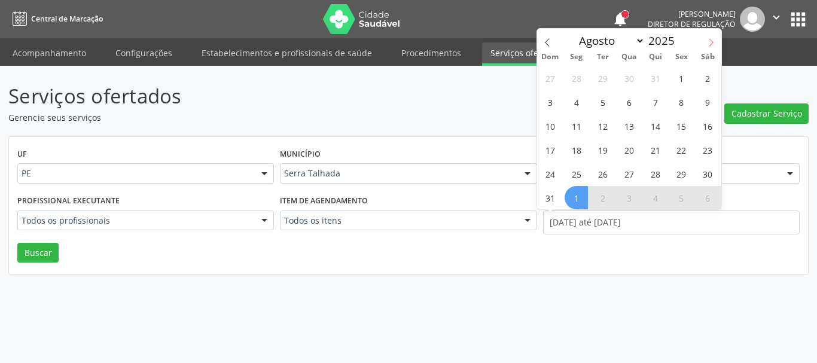
click at [710, 37] on span at bounding box center [711, 39] width 20 height 20
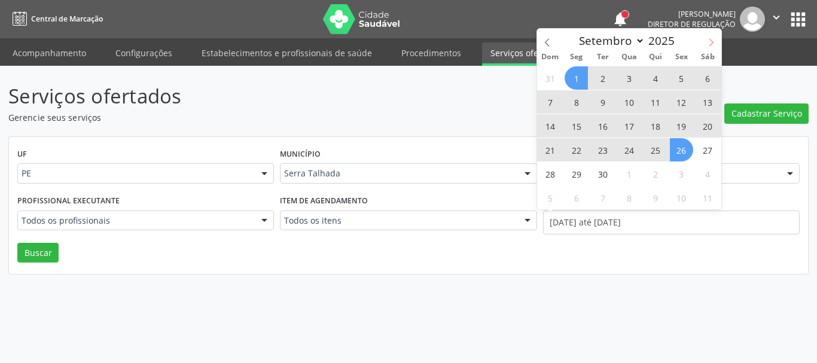
click at [714, 40] on icon at bounding box center [711, 42] width 8 height 8
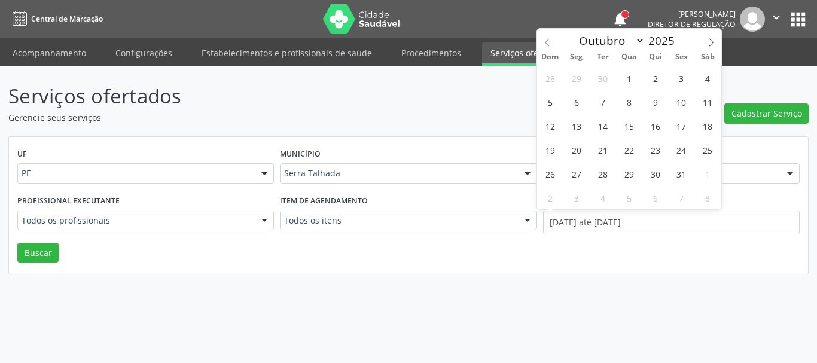
click at [546, 41] on icon at bounding box center [547, 42] width 8 height 8
select select "8"
